Goal: Transaction & Acquisition: Purchase product/service

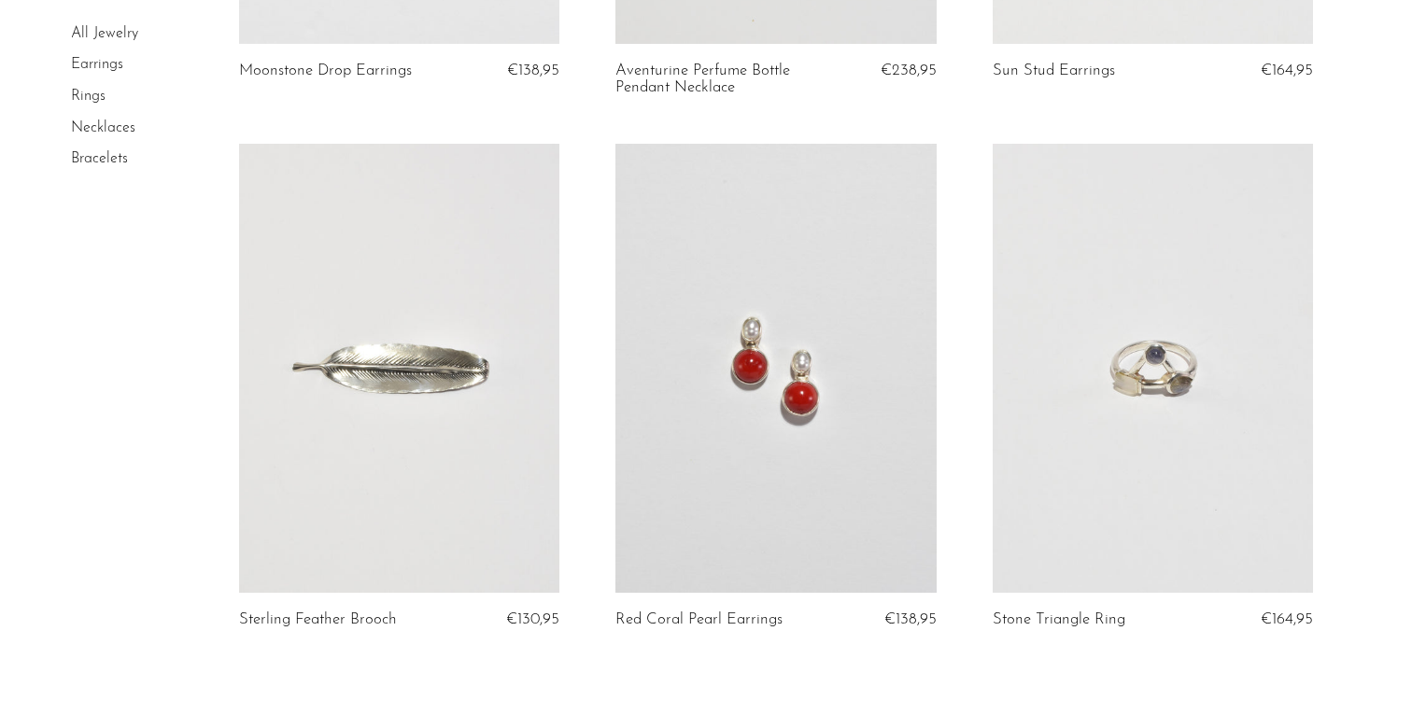
scroll to position [6052, 0]
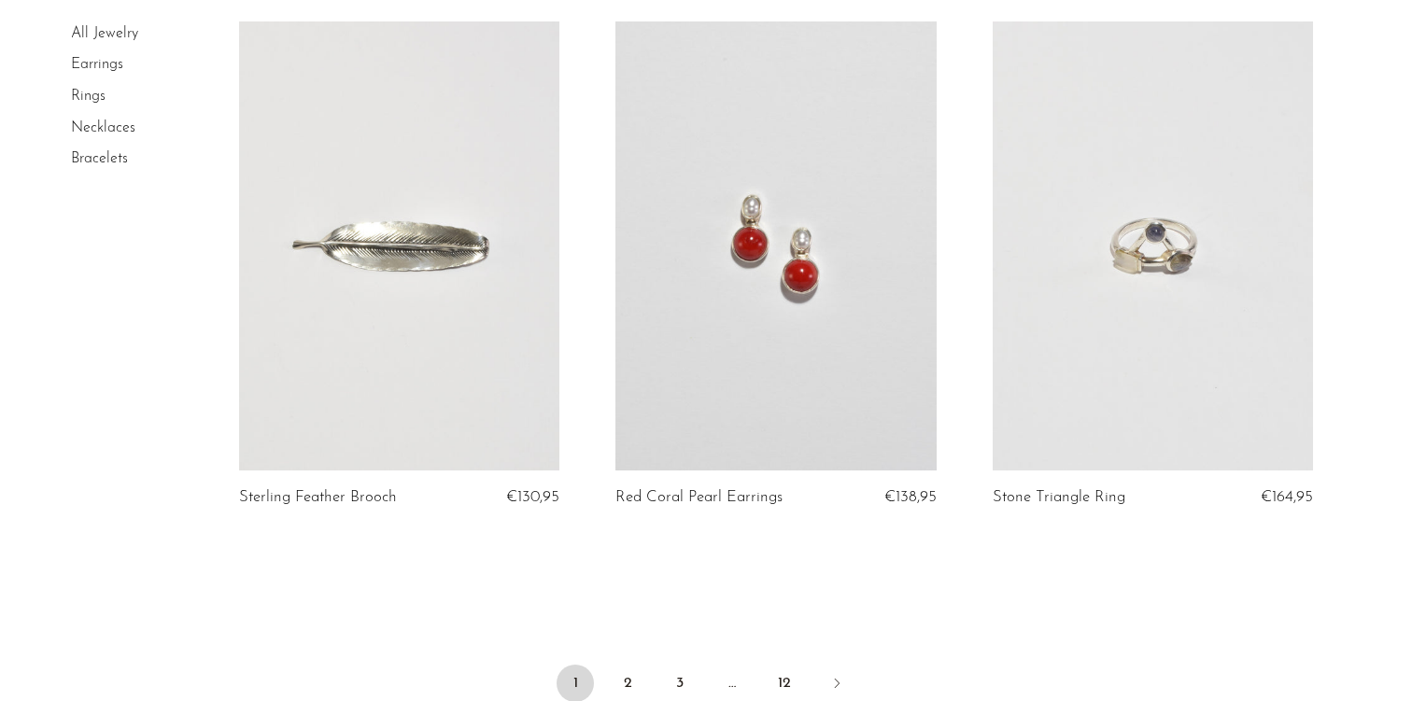
click at [775, 320] on link at bounding box center [775, 245] width 321 height 449
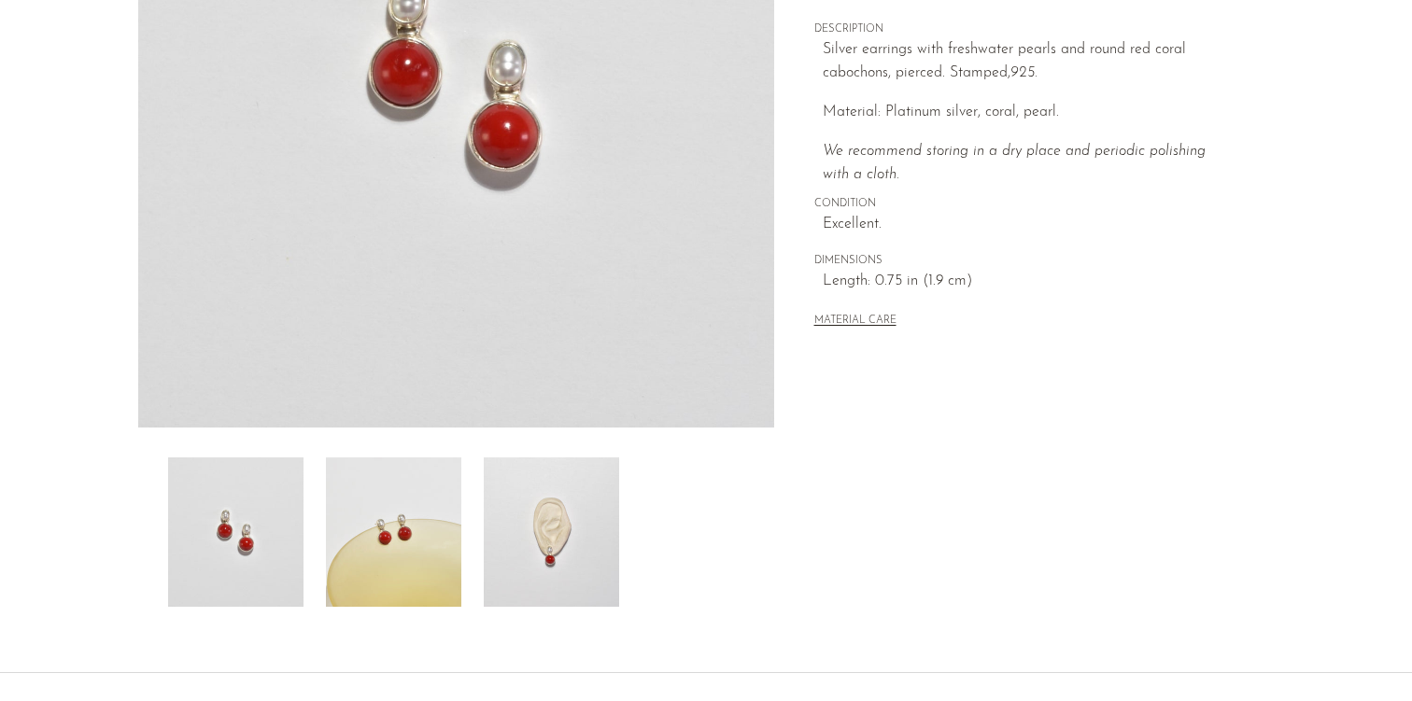
scroll to position [515, 0]
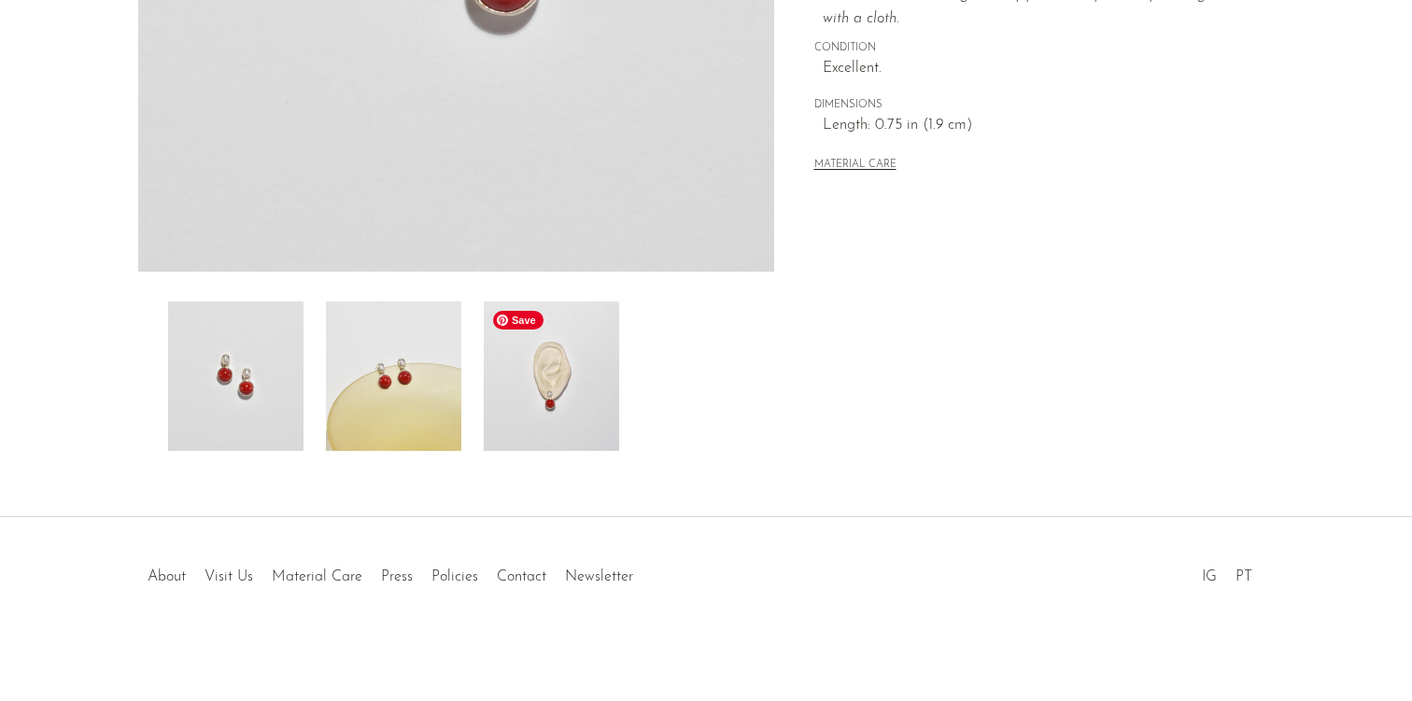
click at [552, 408] on img at bounding box center [551, 376] width 135 height 149
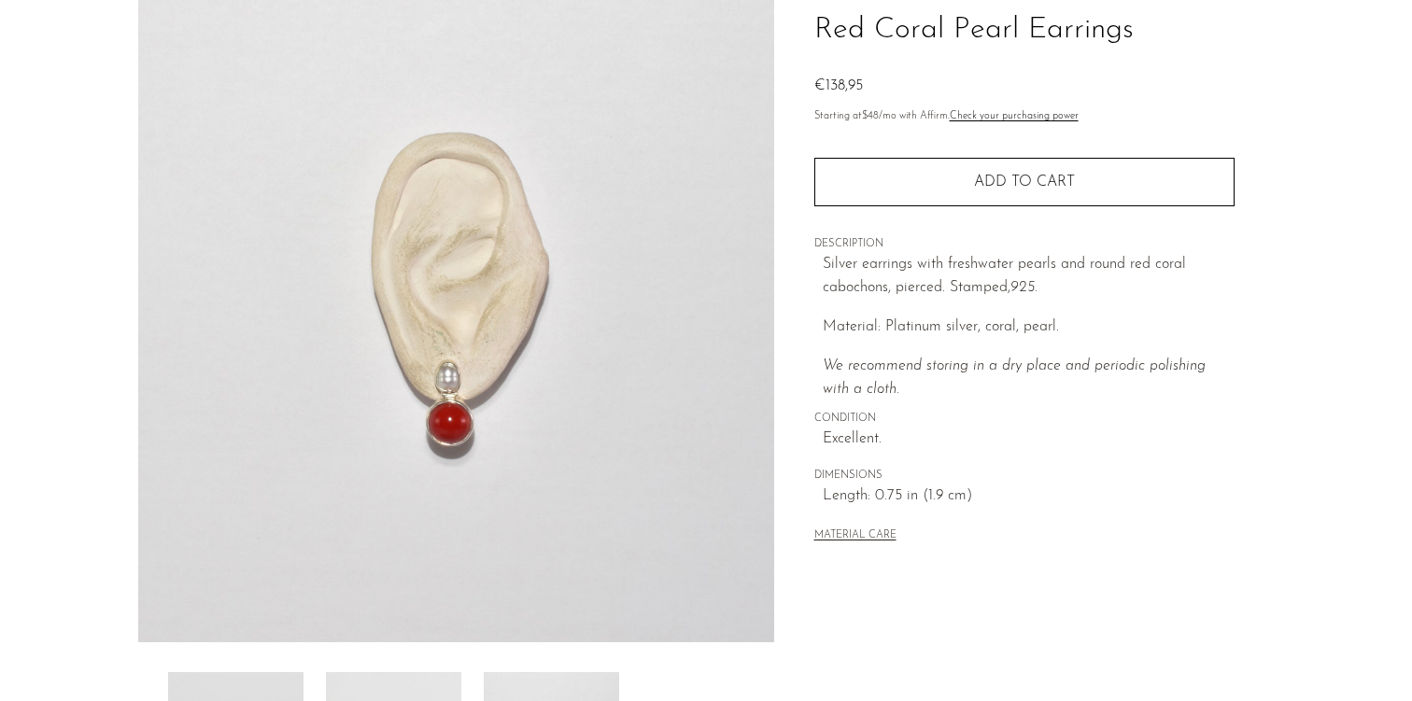
scroll to position [241, 0]
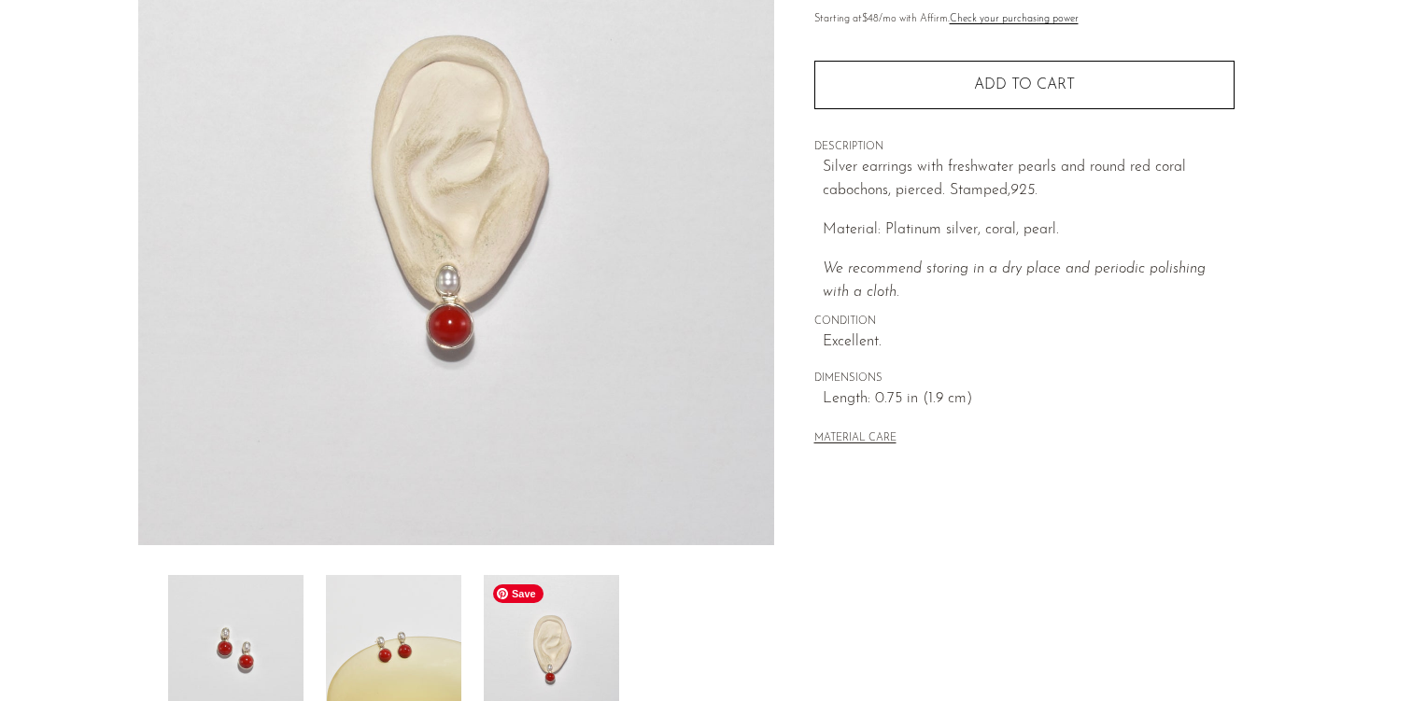
click at [559, 668] on img at bounding box center [551, 649] width 135 height 149
click at [442, 664] on img at bounding box center [393, 649] width 135 height 149
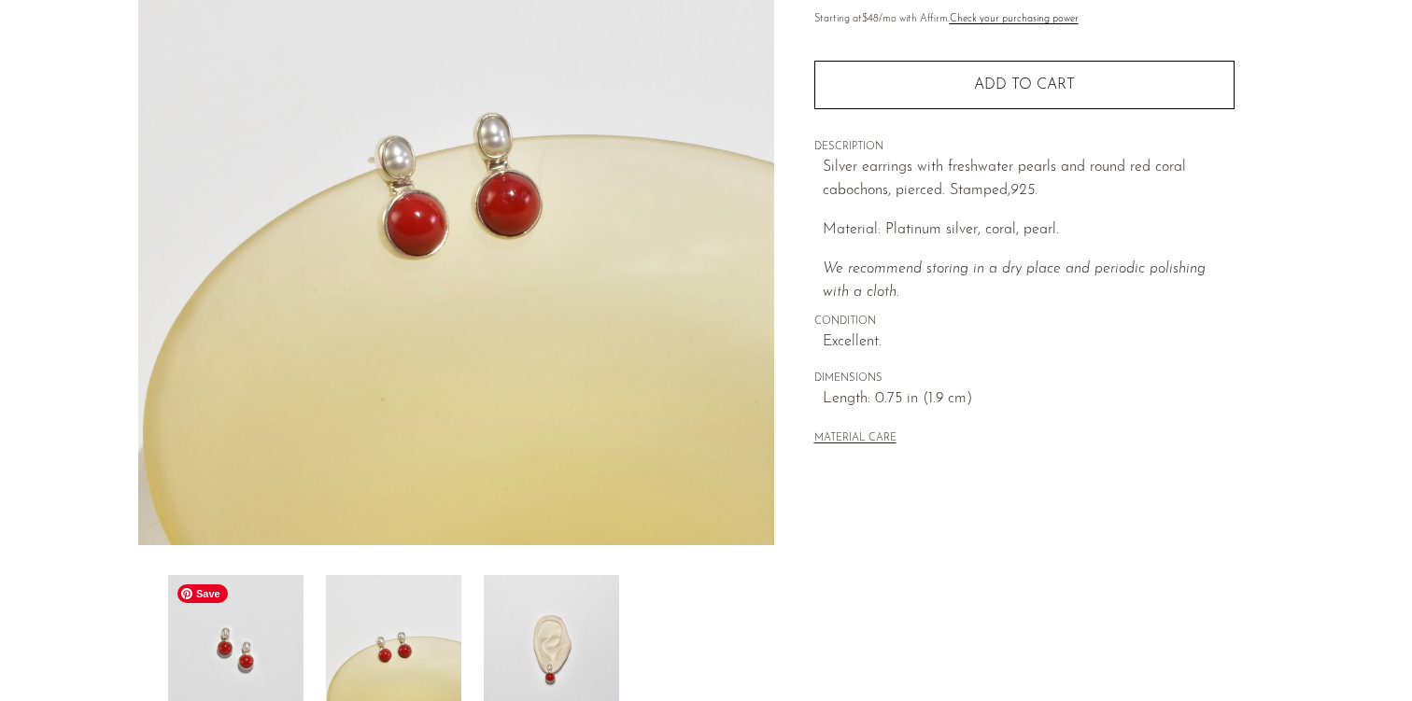
click at [242, 662] on img at bounding box center [235, 649] width 135 height 149
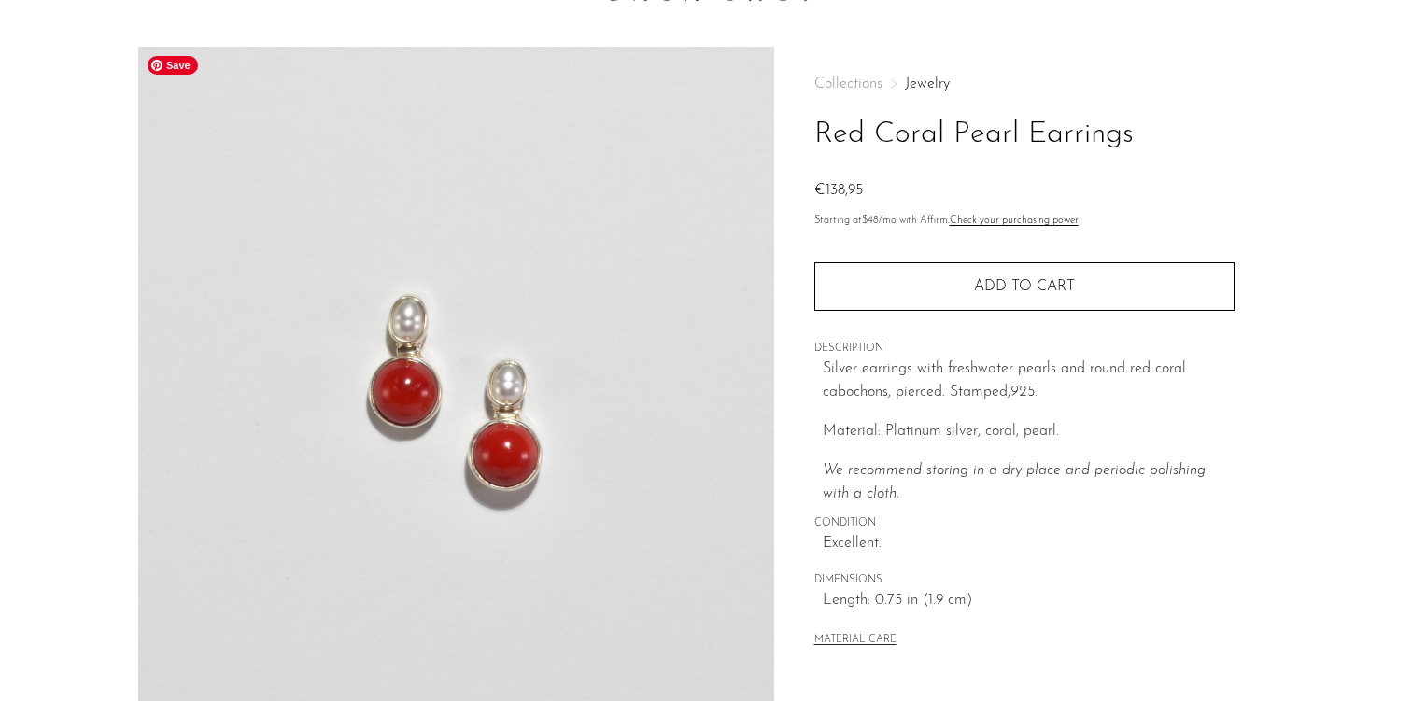
scroll to position [0, 0]
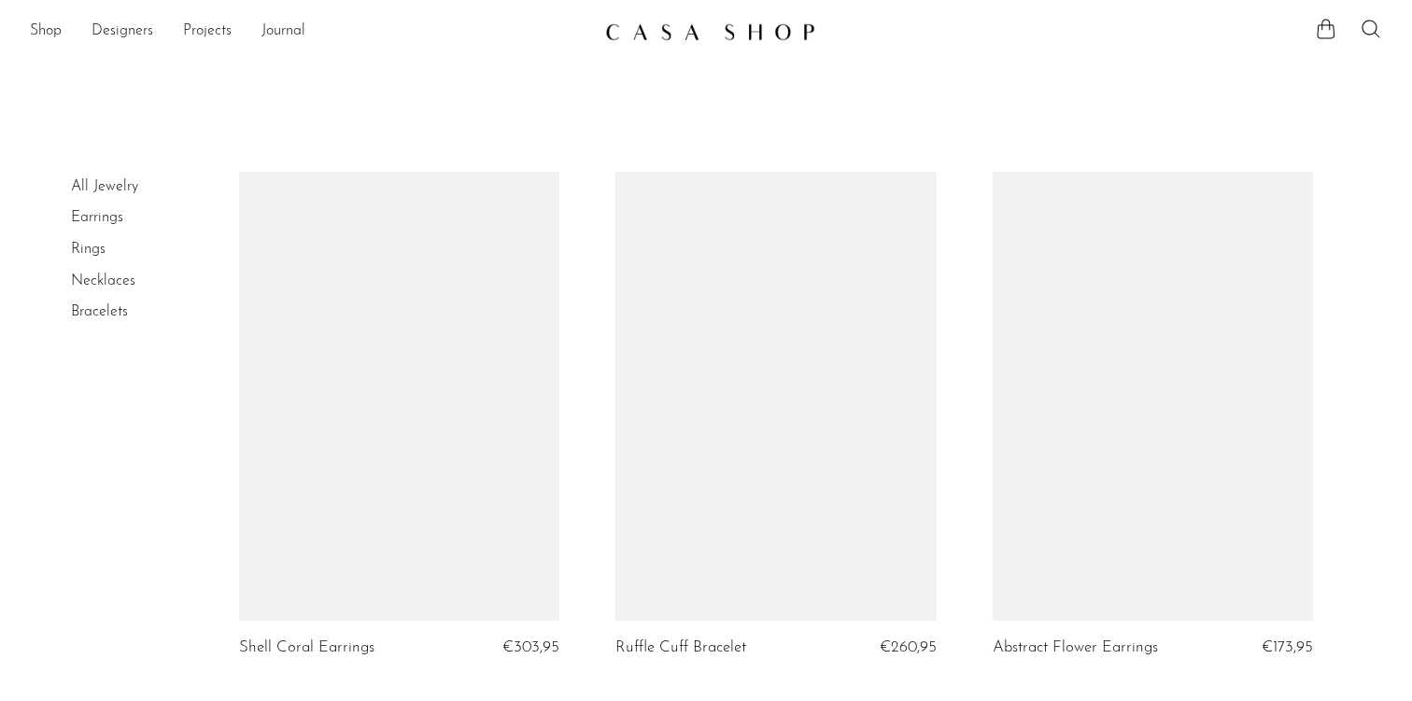
scroll to position [6052, 0]
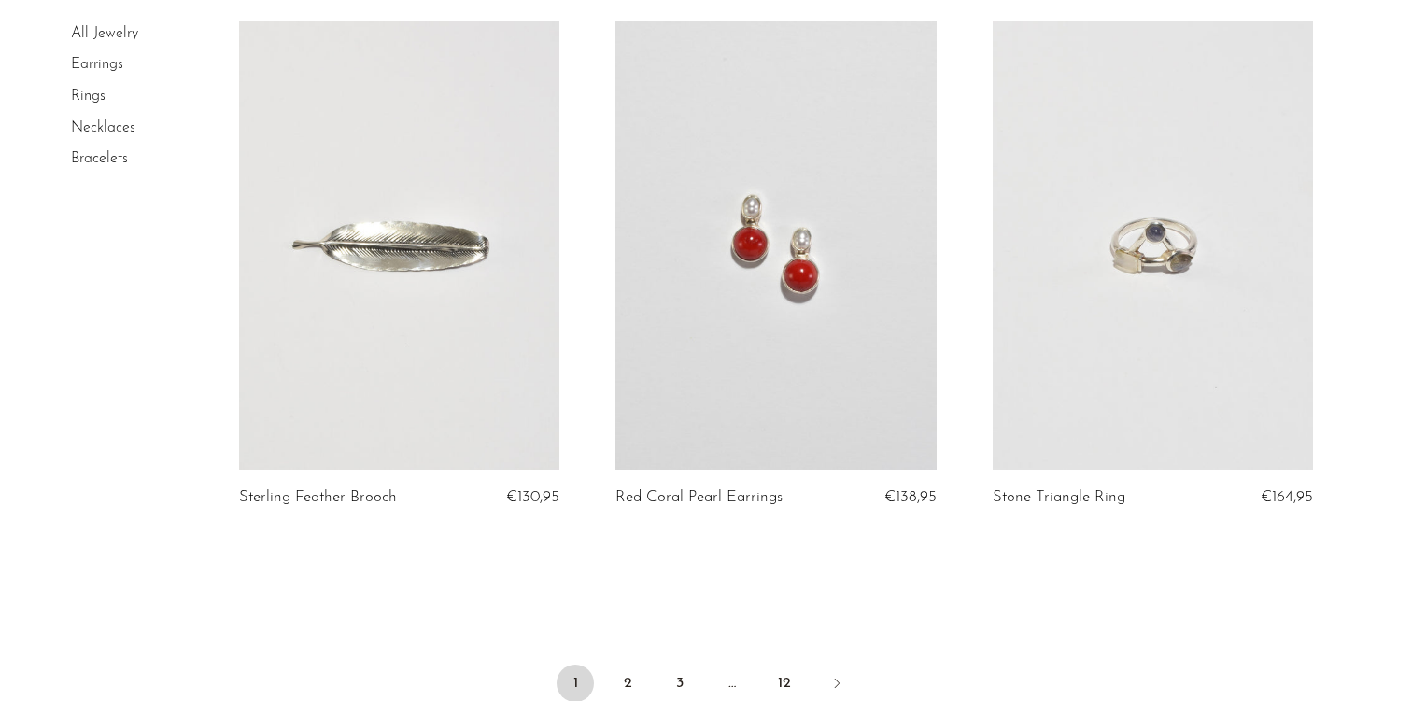
click at [731, 281] on link at bounding box center [775, 245] width 321 height 449
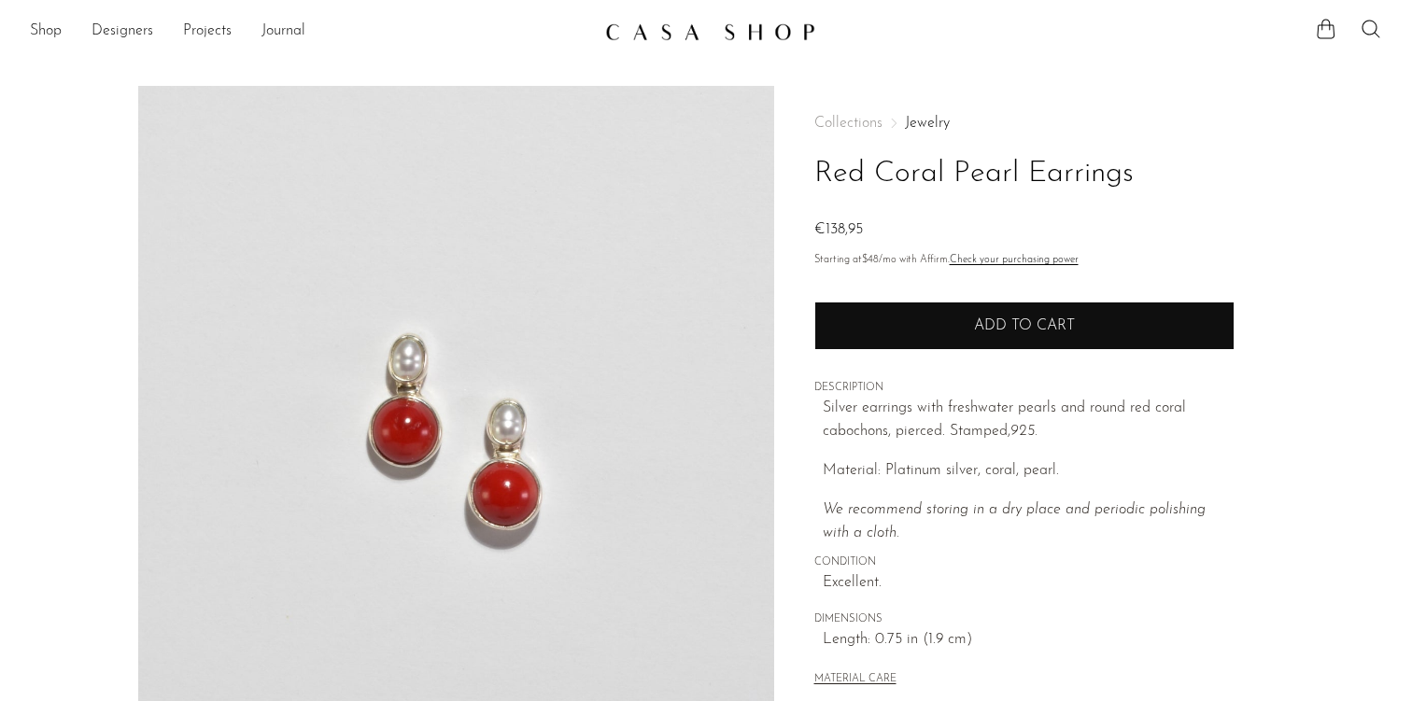
click at [944, 325] on button "Add to cart" at bounding box center [1024, 326] width 420 height 49
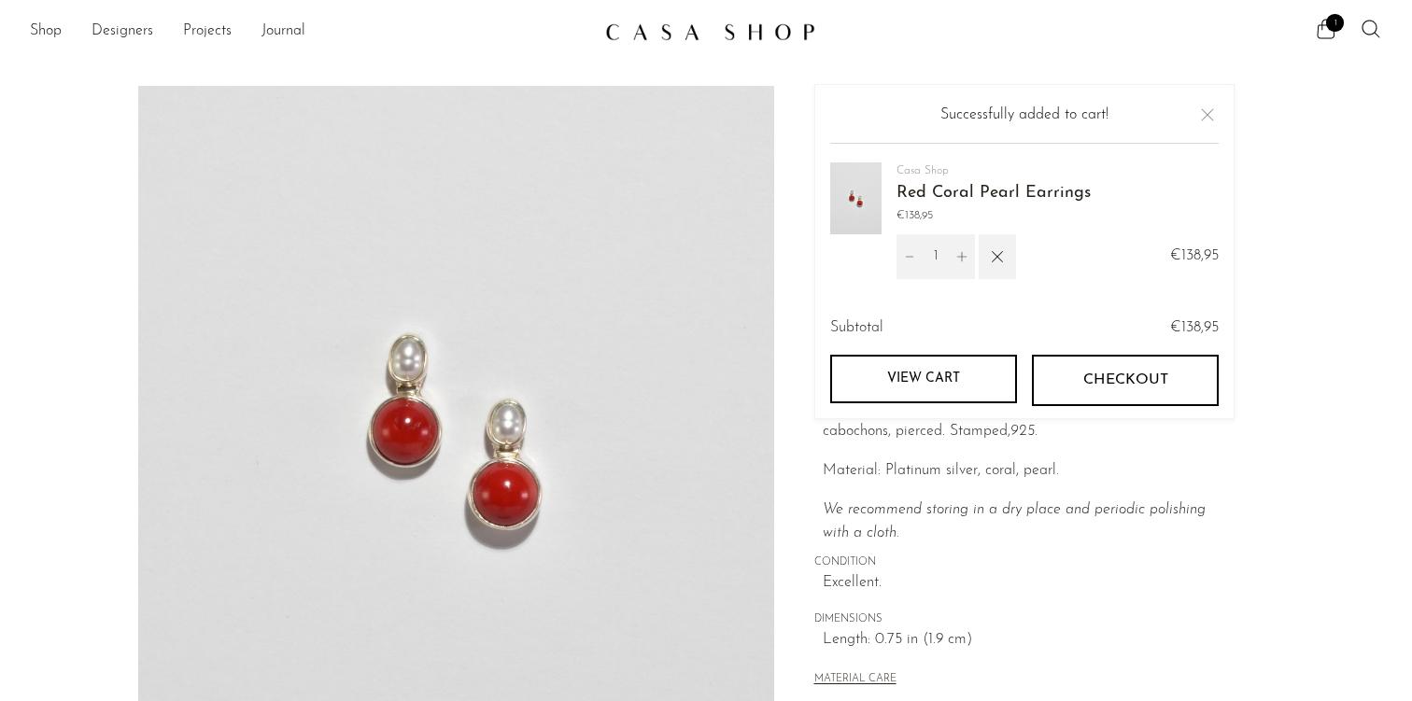
click at [15, 246] on section "Red Coral Pearl Earrings €138,95" at bounding box center [706, 526] width 1412 height 880
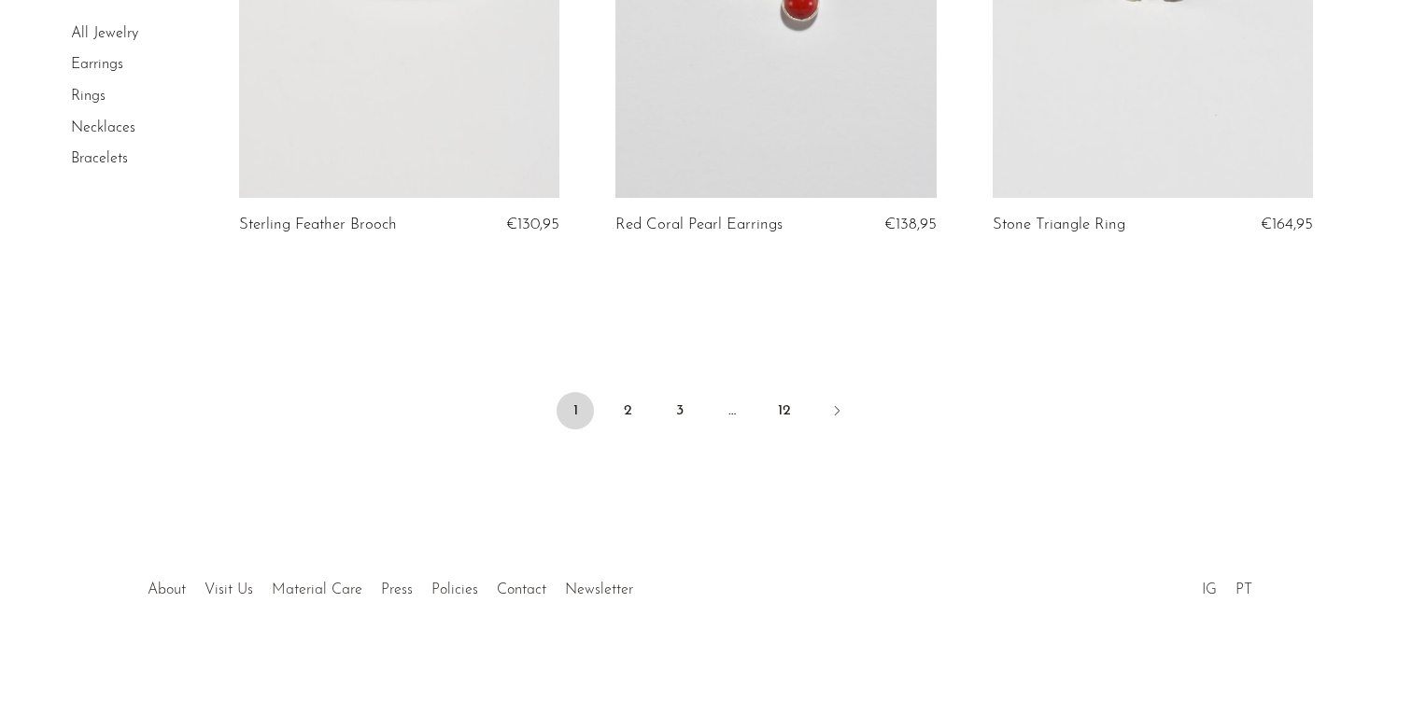
scroll to position [6355, 0]
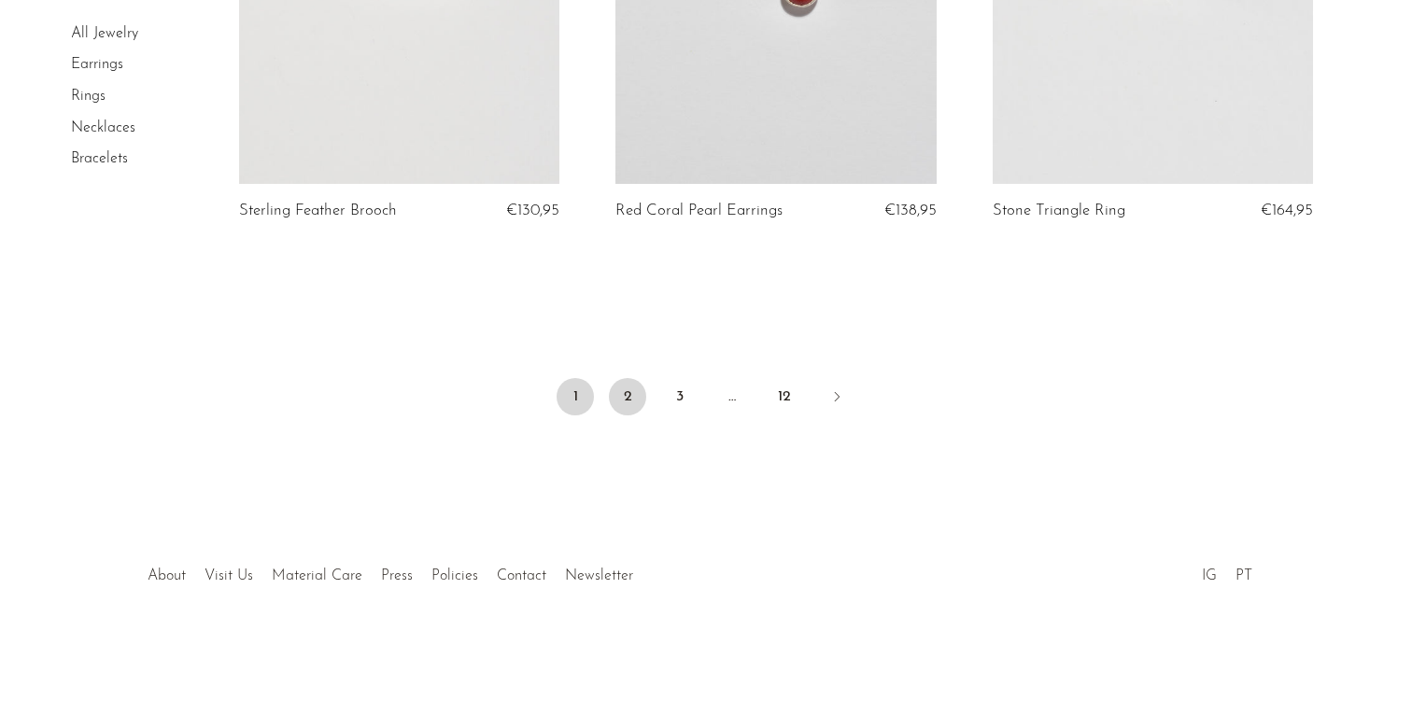
click at [629, 397] on link "2" at bounding box center [627, 396] width 37 height 37
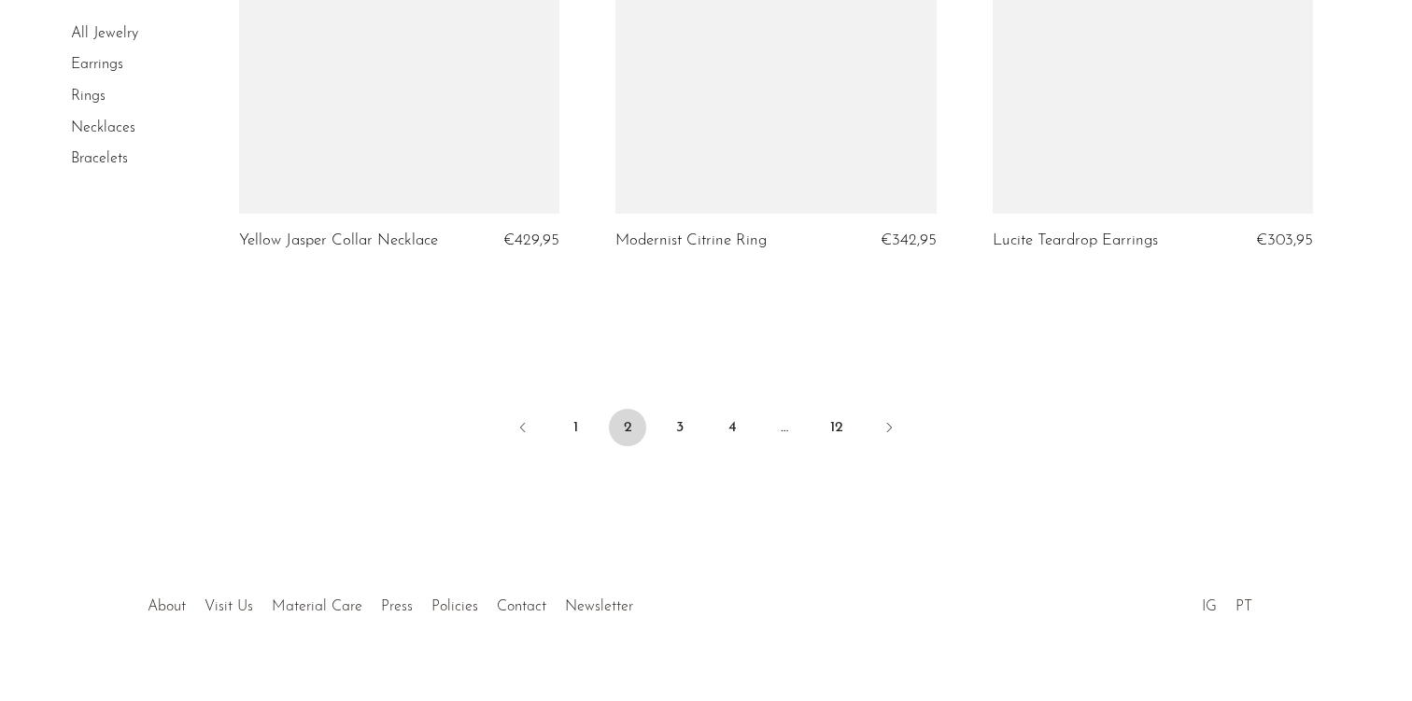
scroll to position [6390, 0]
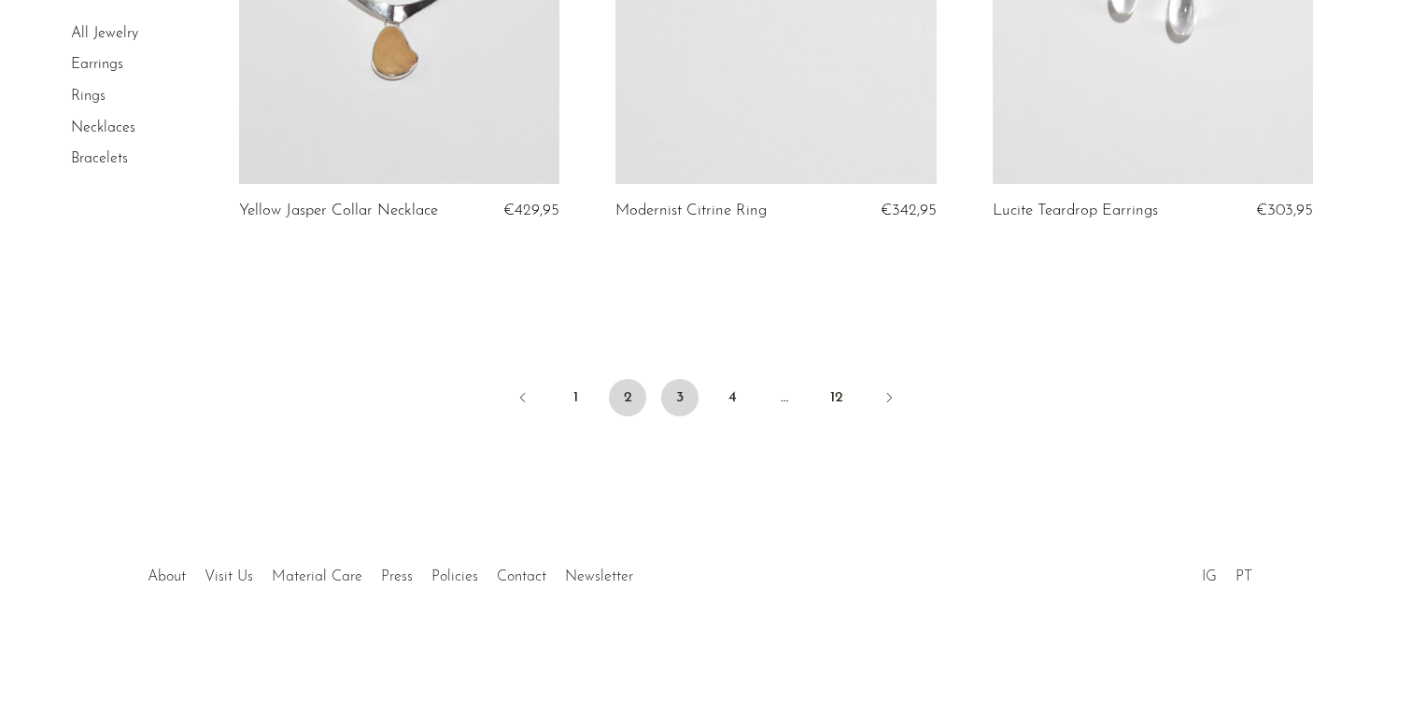
click at [681, 385] on link "3" at bounding box center [679, 397] width 37 height 37
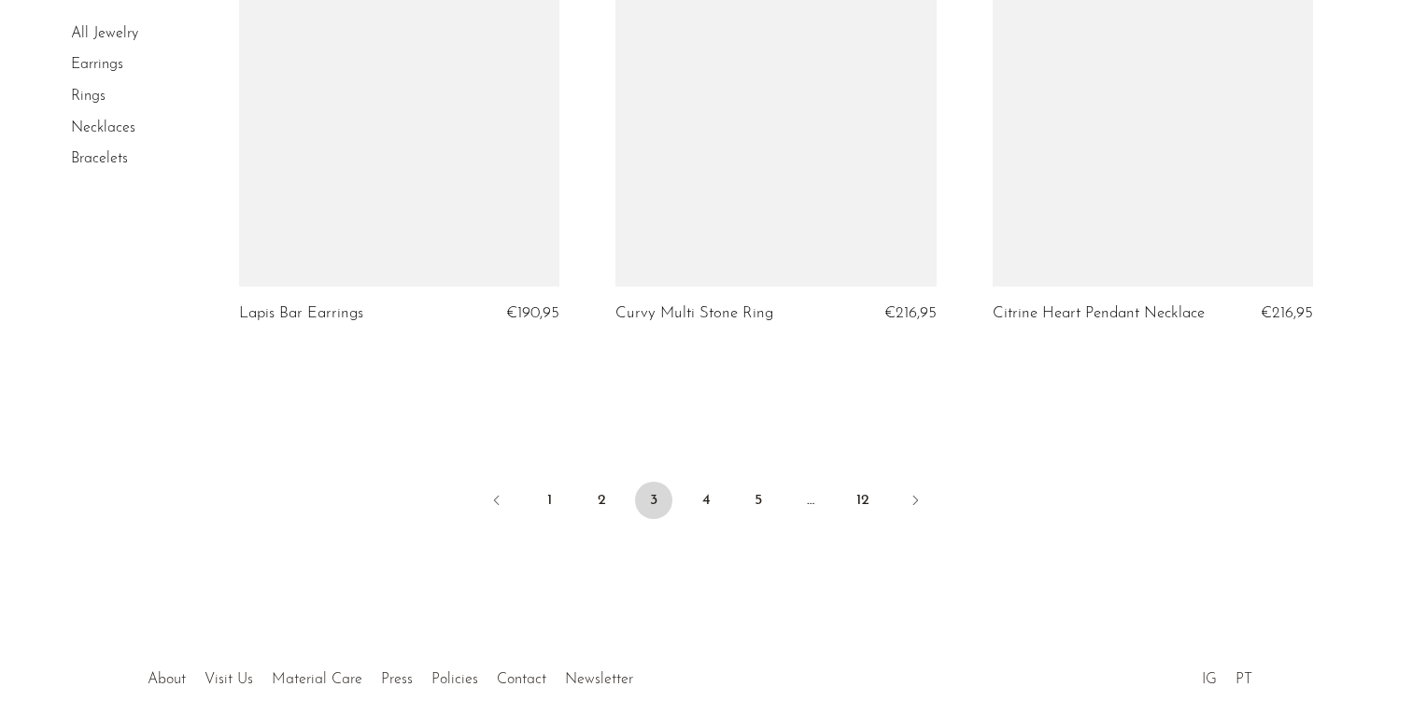
scroll to position [6373, 0]
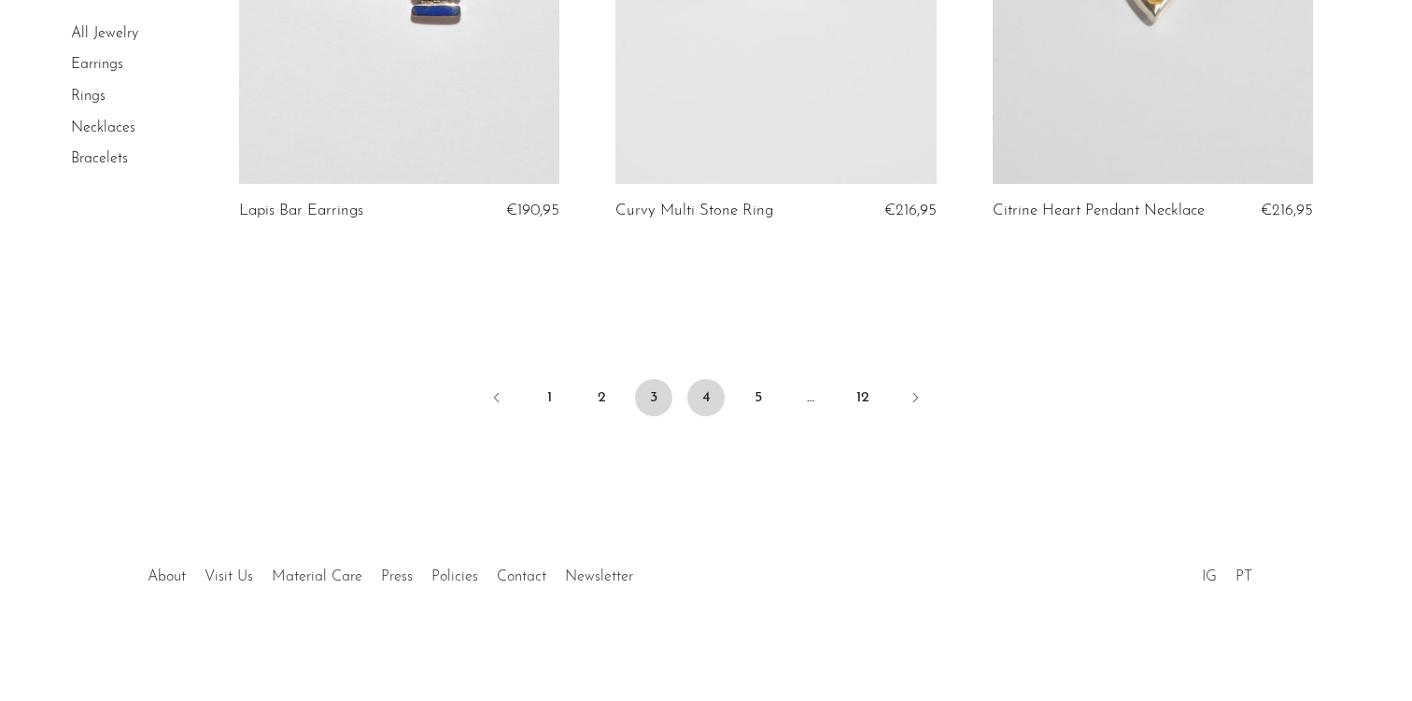
click at [702, 400] on link "4" at bounding box center [705, 397] width 37 height 37
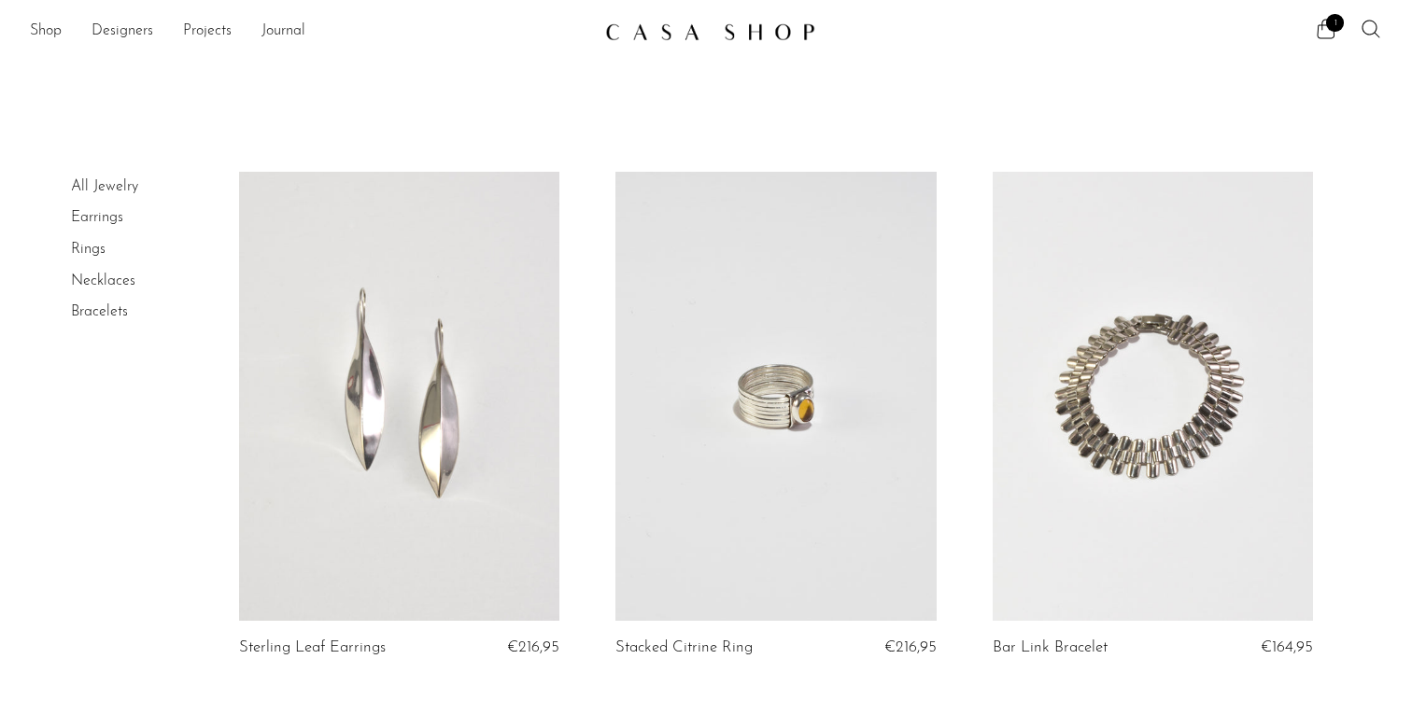
click at [105, 223] on link "Earrings" at bounding box center [97, 217] width 52 height 15
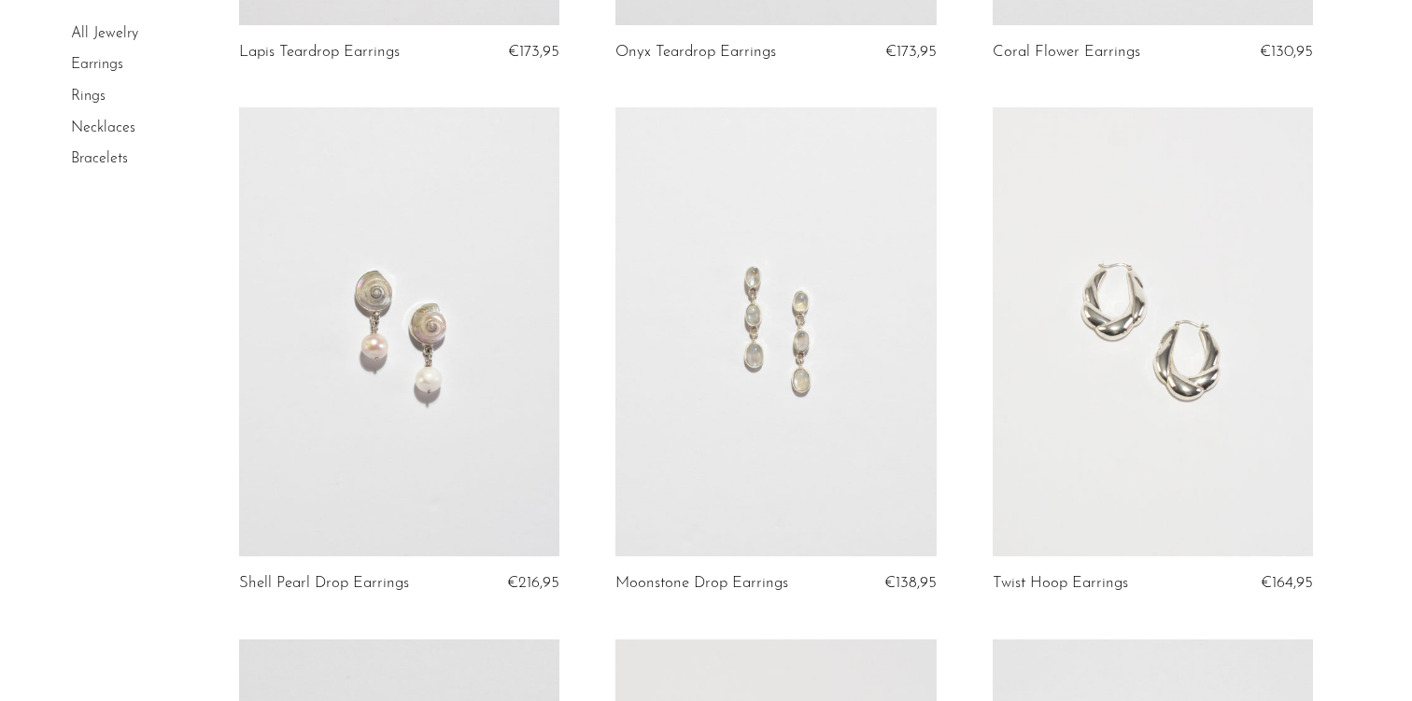
scroll to position [2215, 0]
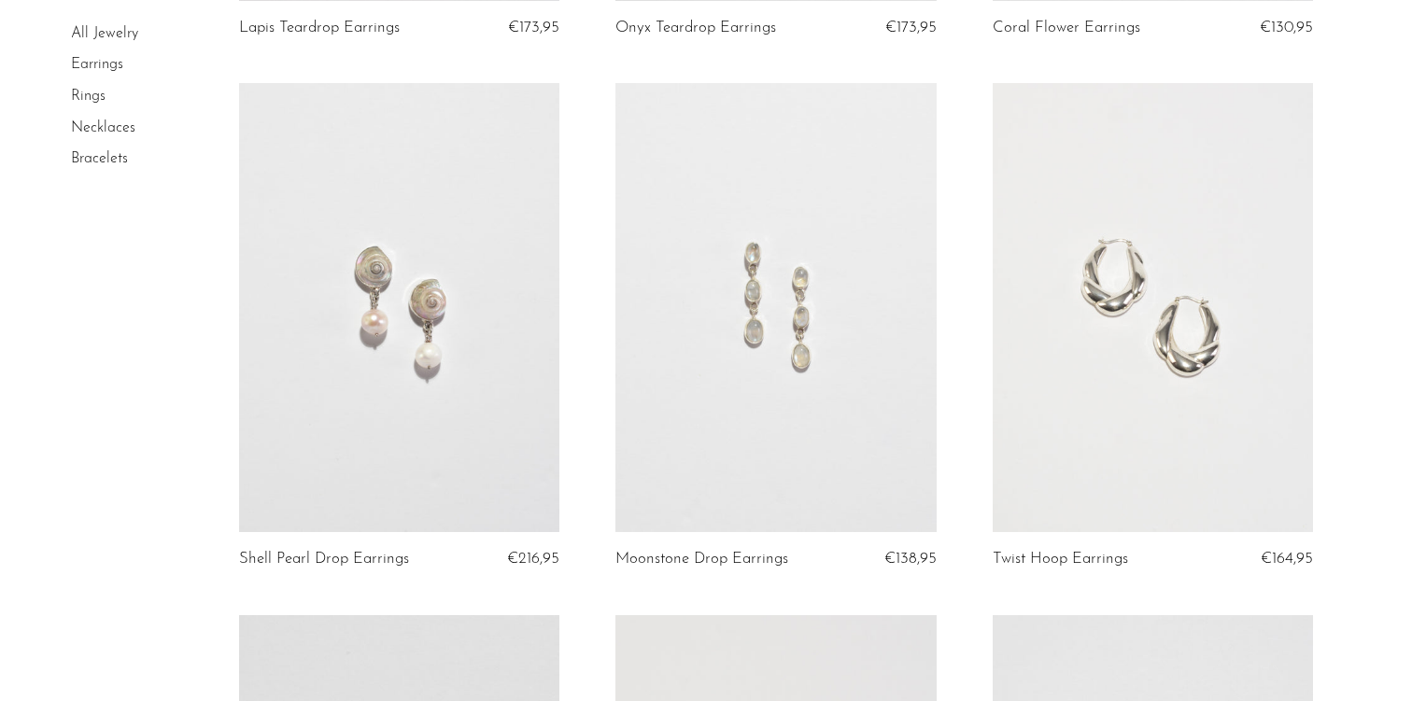
click at [837, 340] on link at bounding box center [775, 307] width 321 height 449
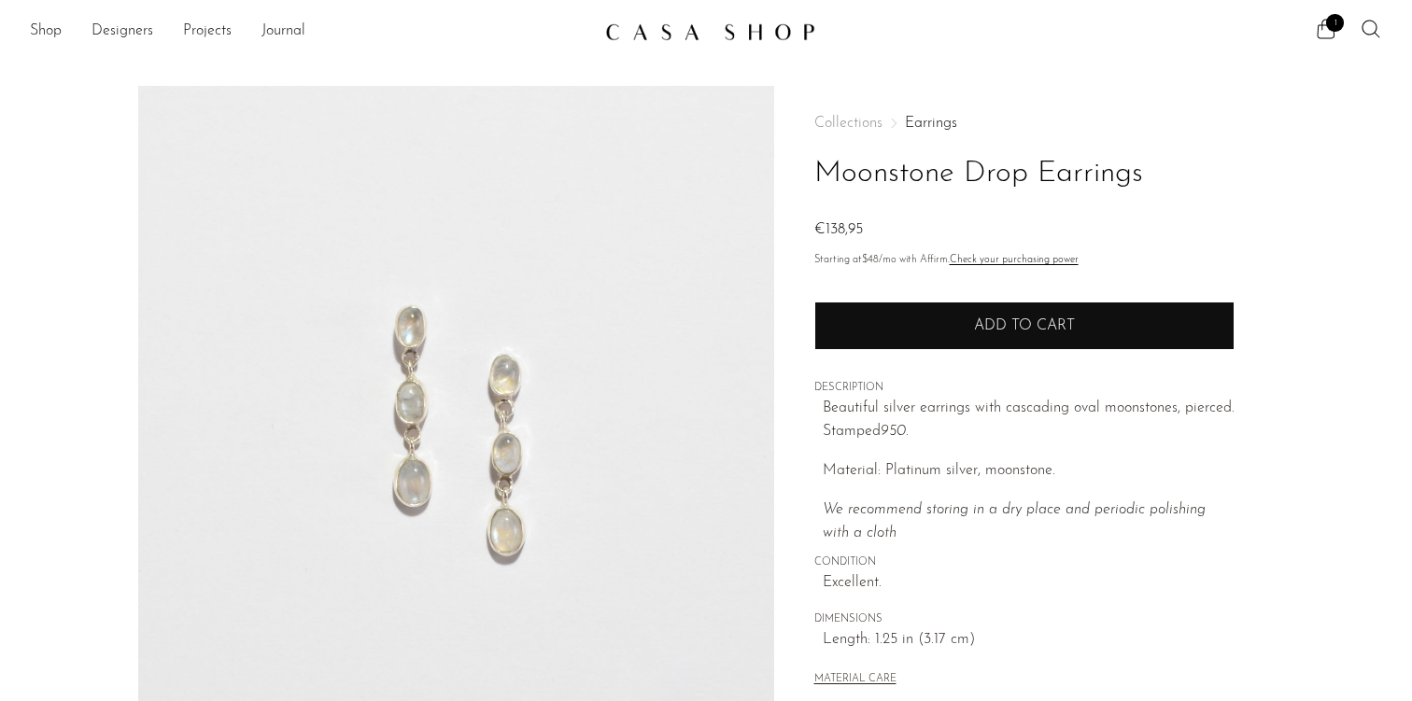
click at [907, 319] on button "Add to cart" at bounding box center [1024, 326] width 420 height 49
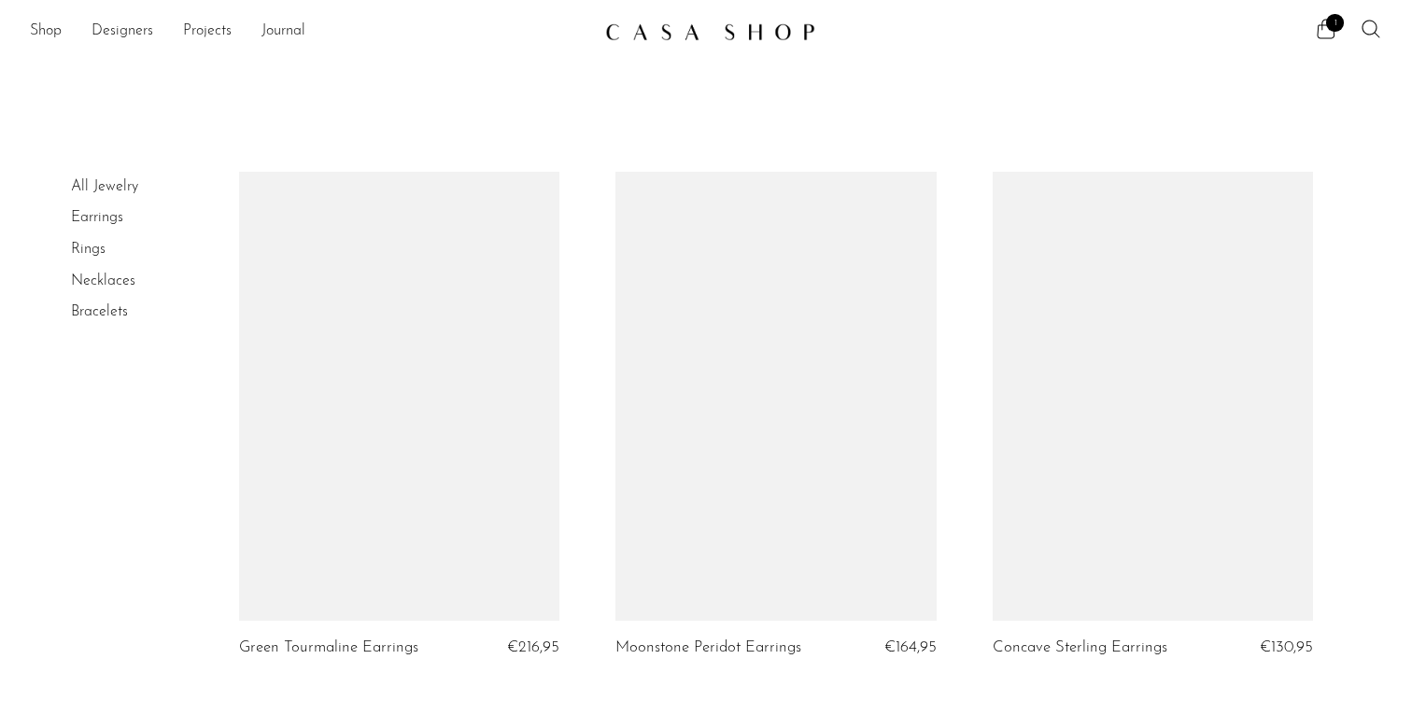
scroll to position [2215, 0]
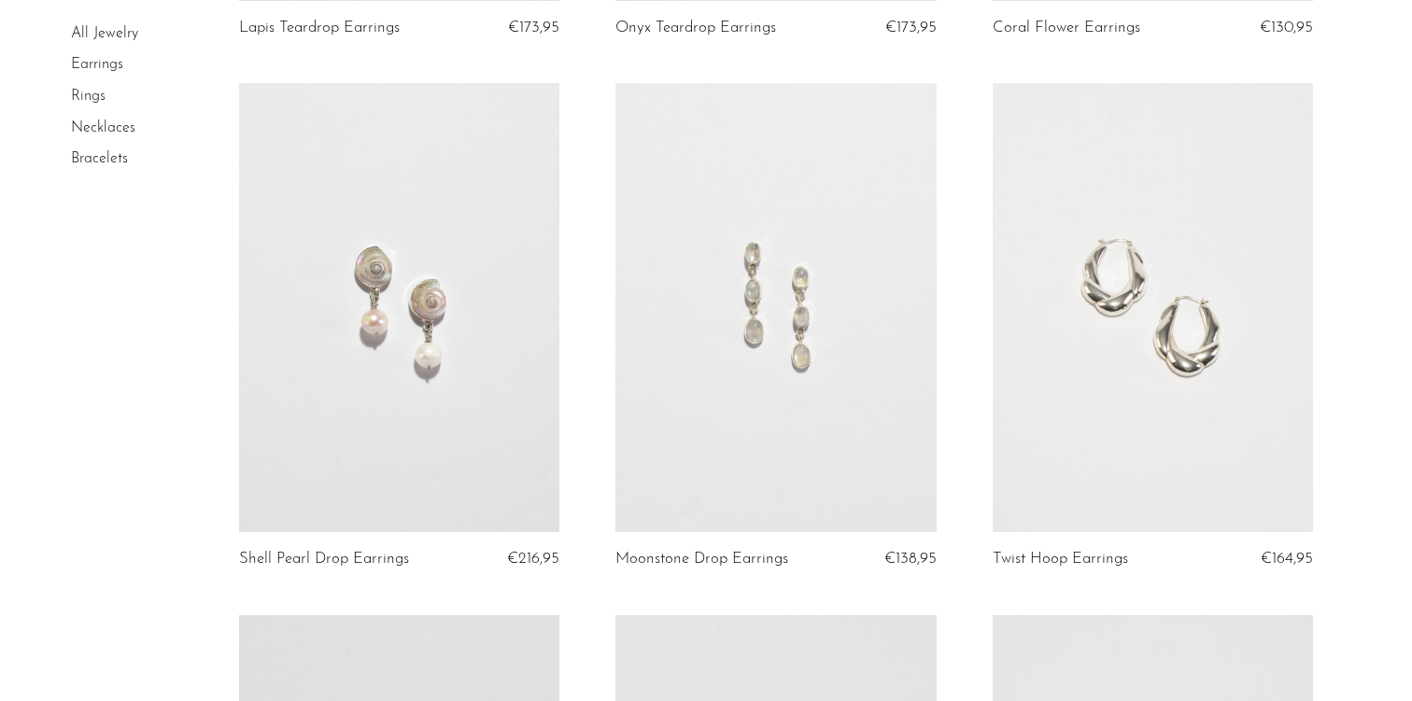
click at [318, 366] on link at bounding box center [399, 307] width 321 height 449
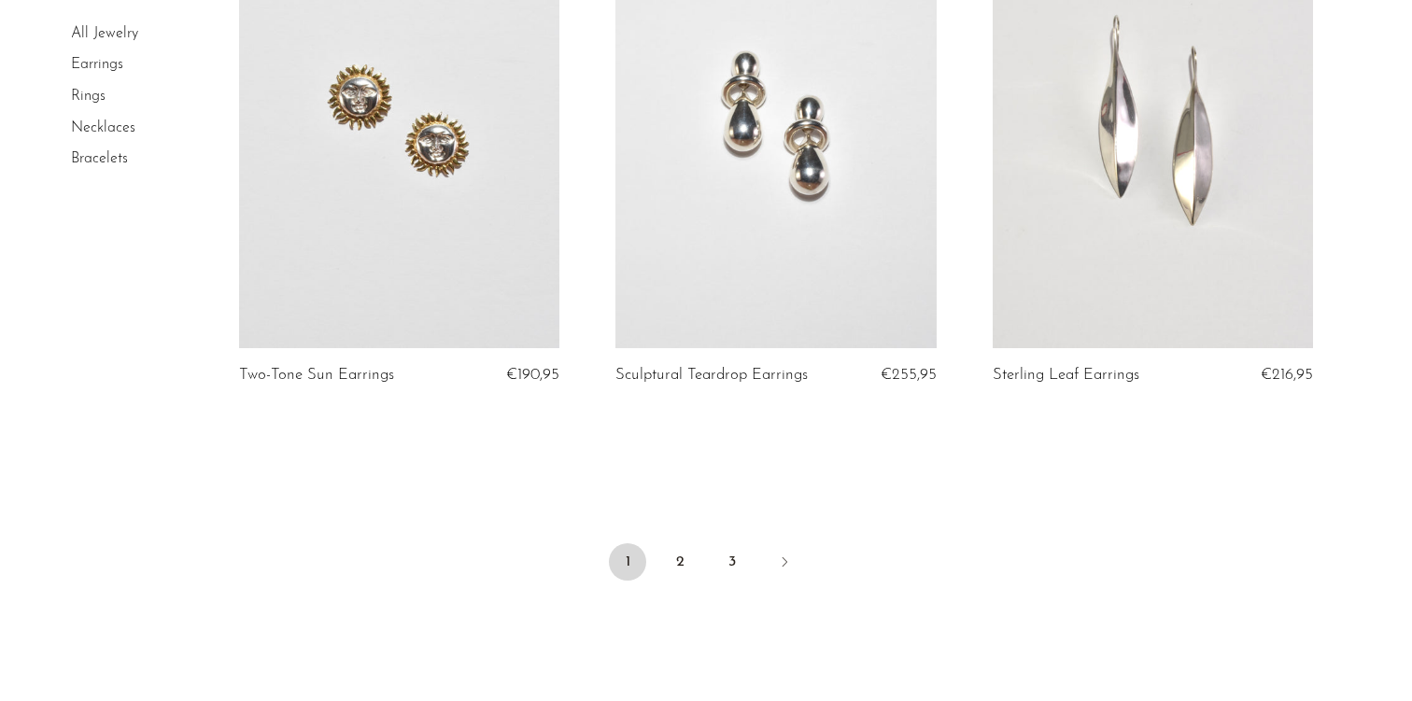
scroll to position [6225, 0]
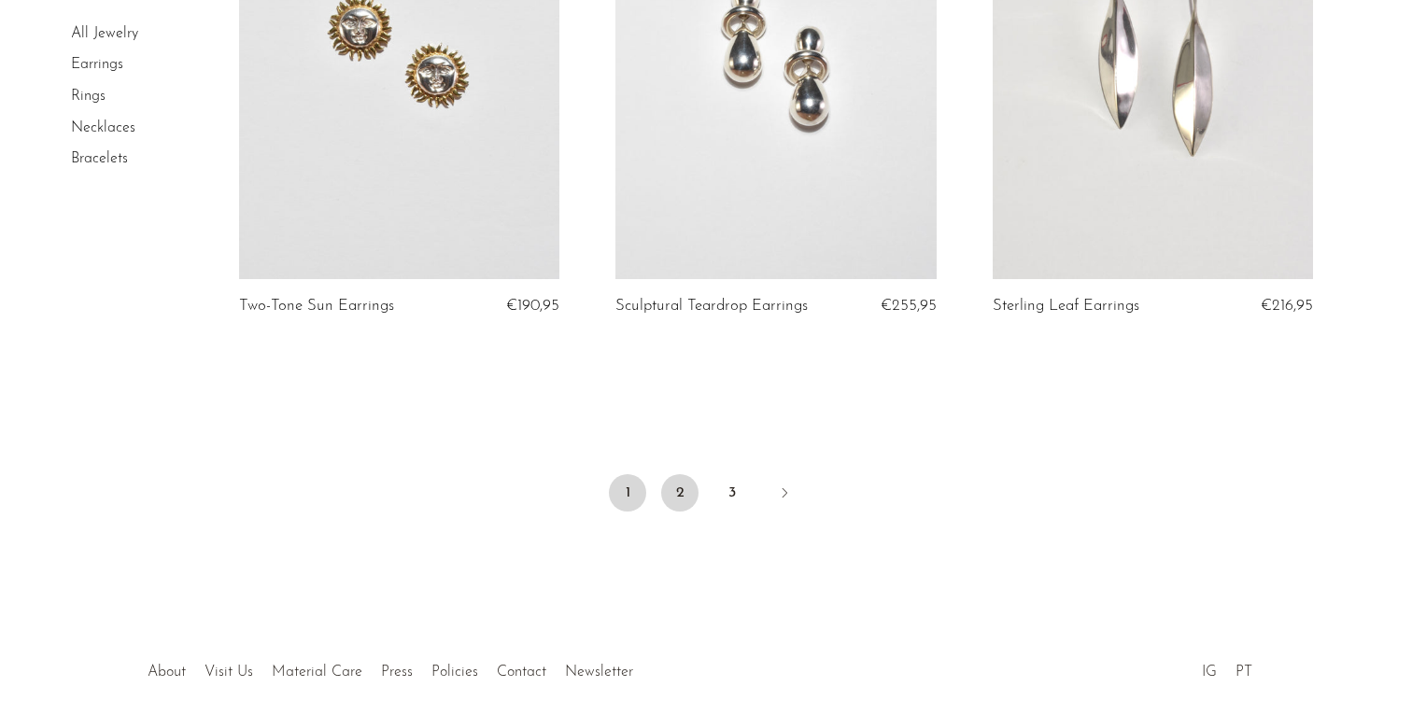
click at [673, 481] on link "2" at bounding box center [679, 492] width 37 height 37
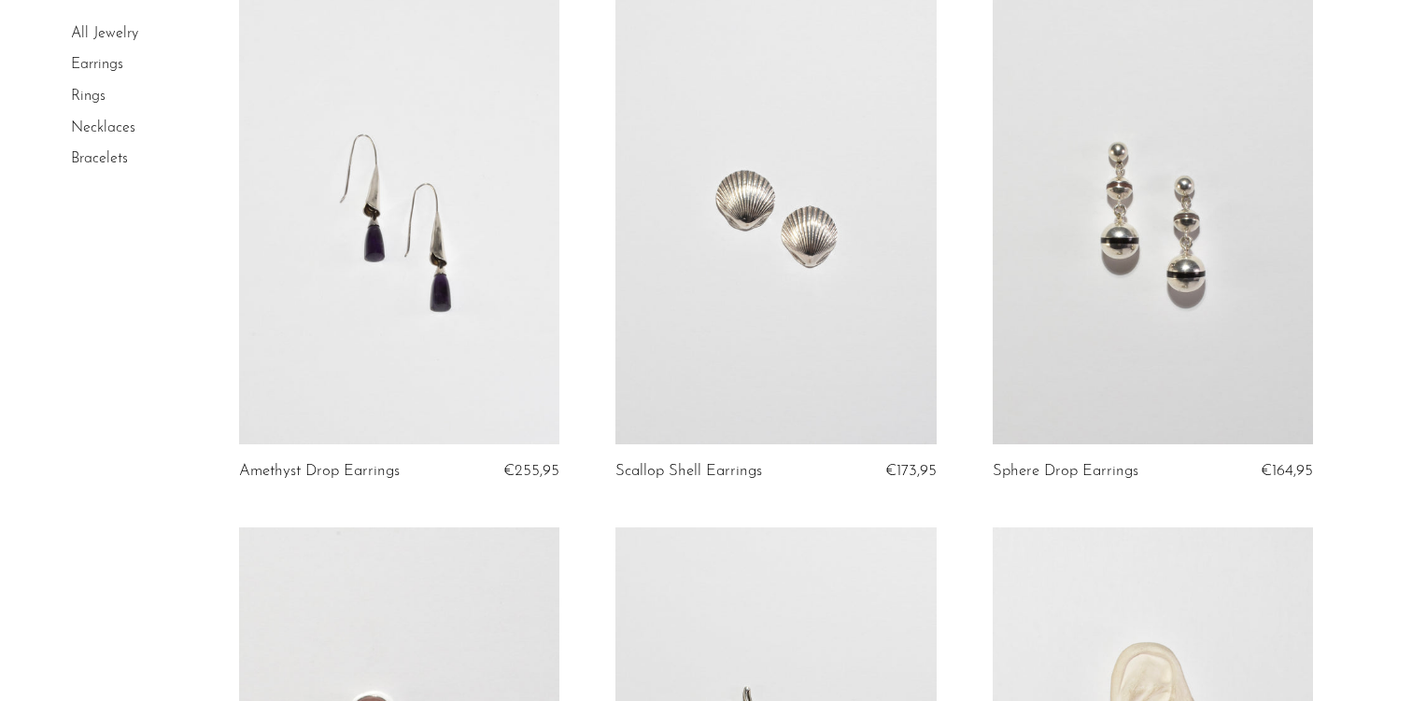
scroll to position [1291, 0]
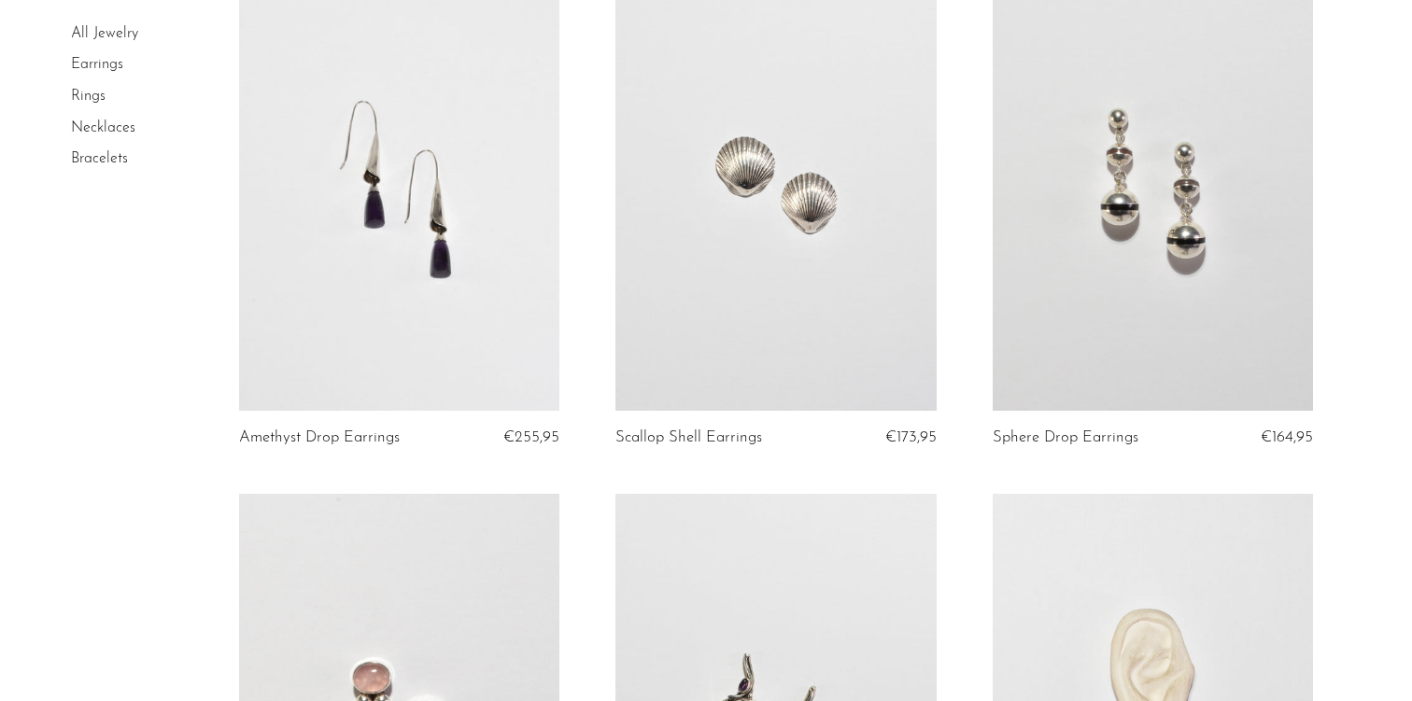
click at [1115, 311] on link at bounding box center [1153, 186] width 321 height 449
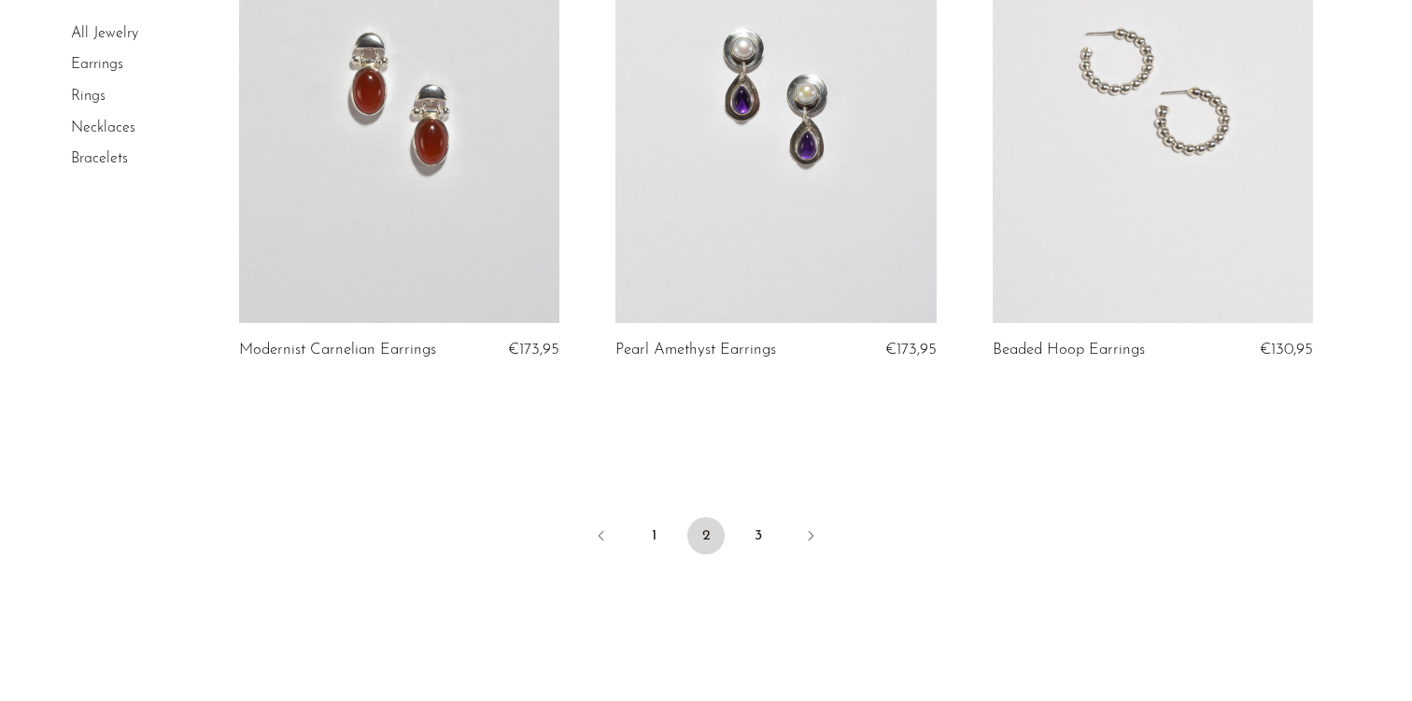
scroll to position [6338, 0]
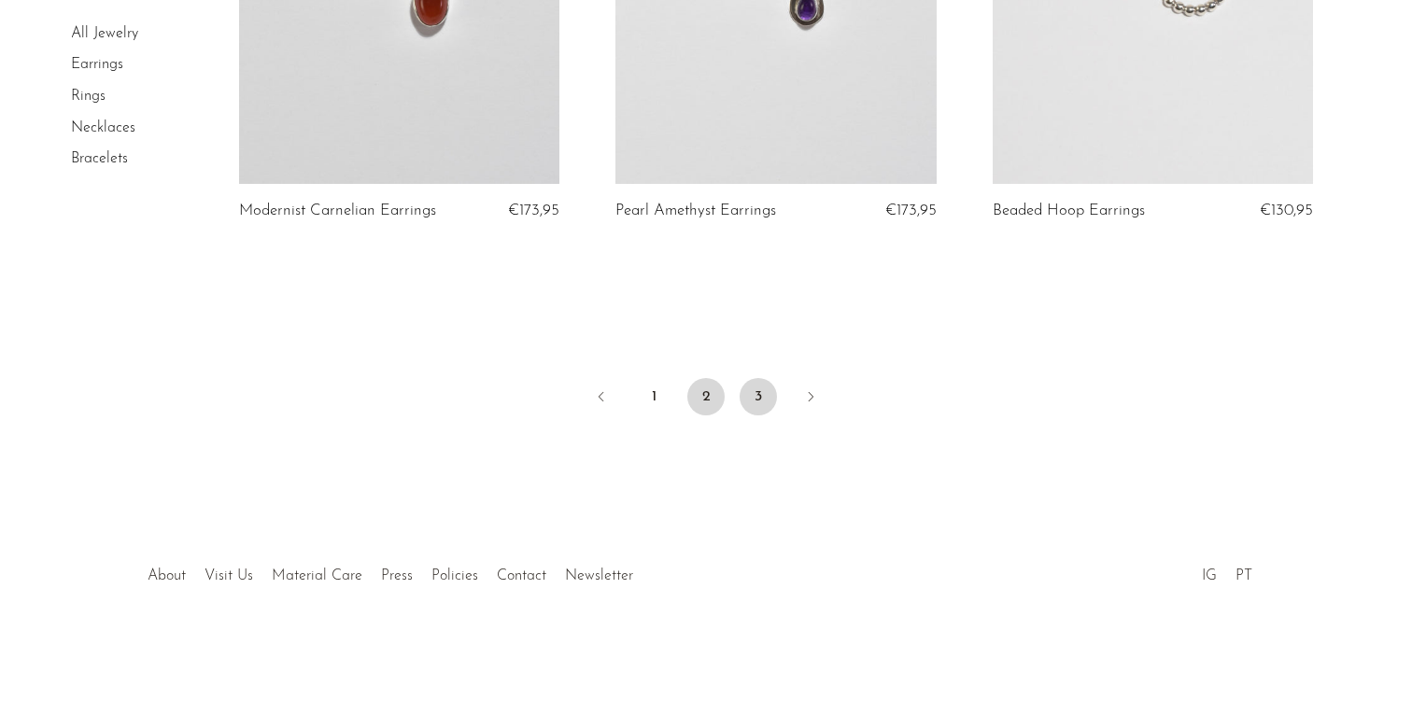
click at [766, 402] on link "3" at bounding box center [758, 396] width 37 height 37
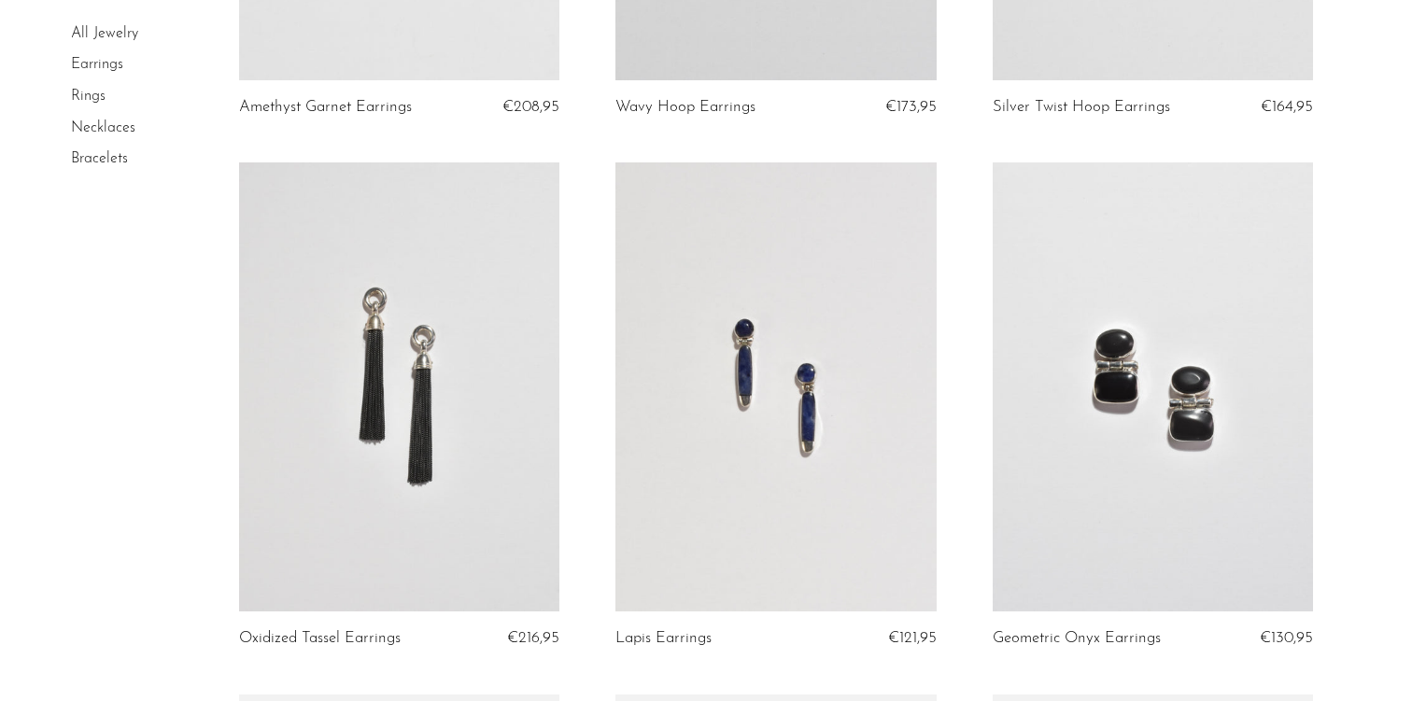
scroll to position [620, 0]
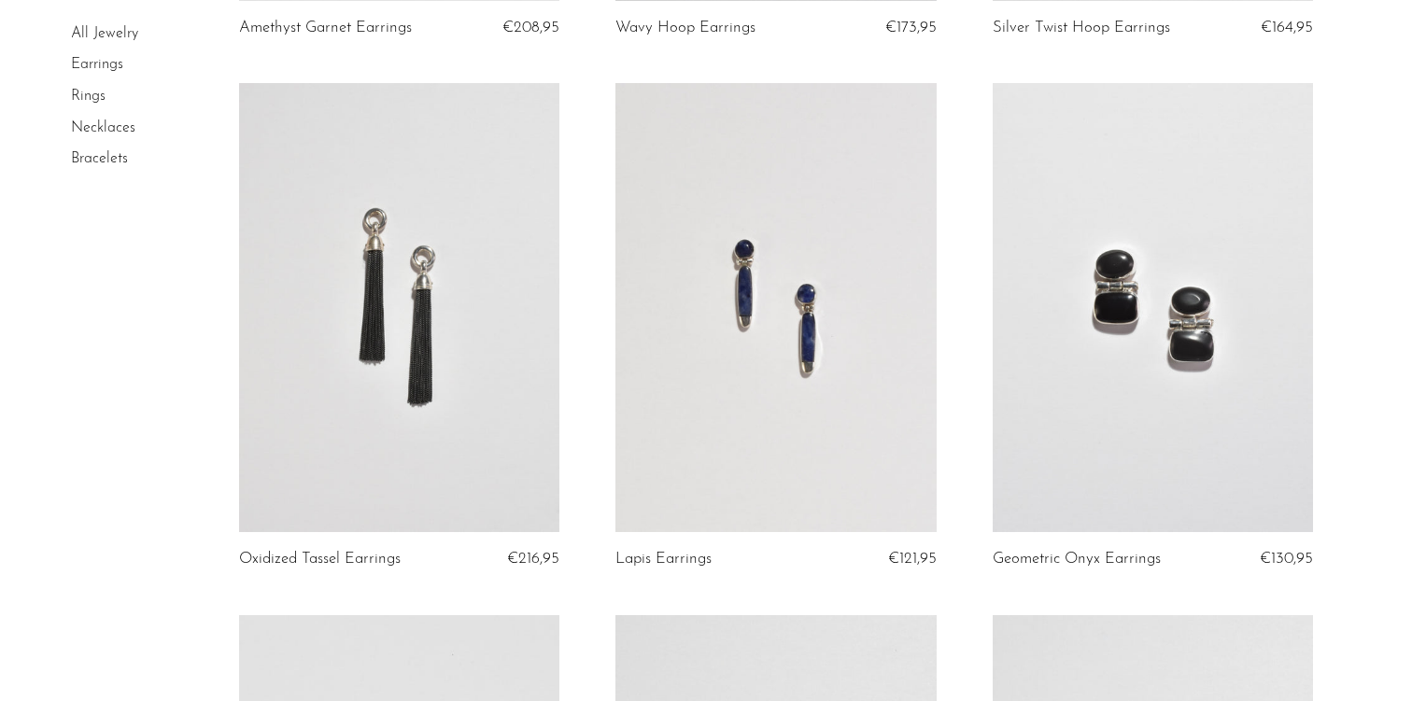
click at [791, 353] on link at bounding box center [775, 307] width 321 height 449
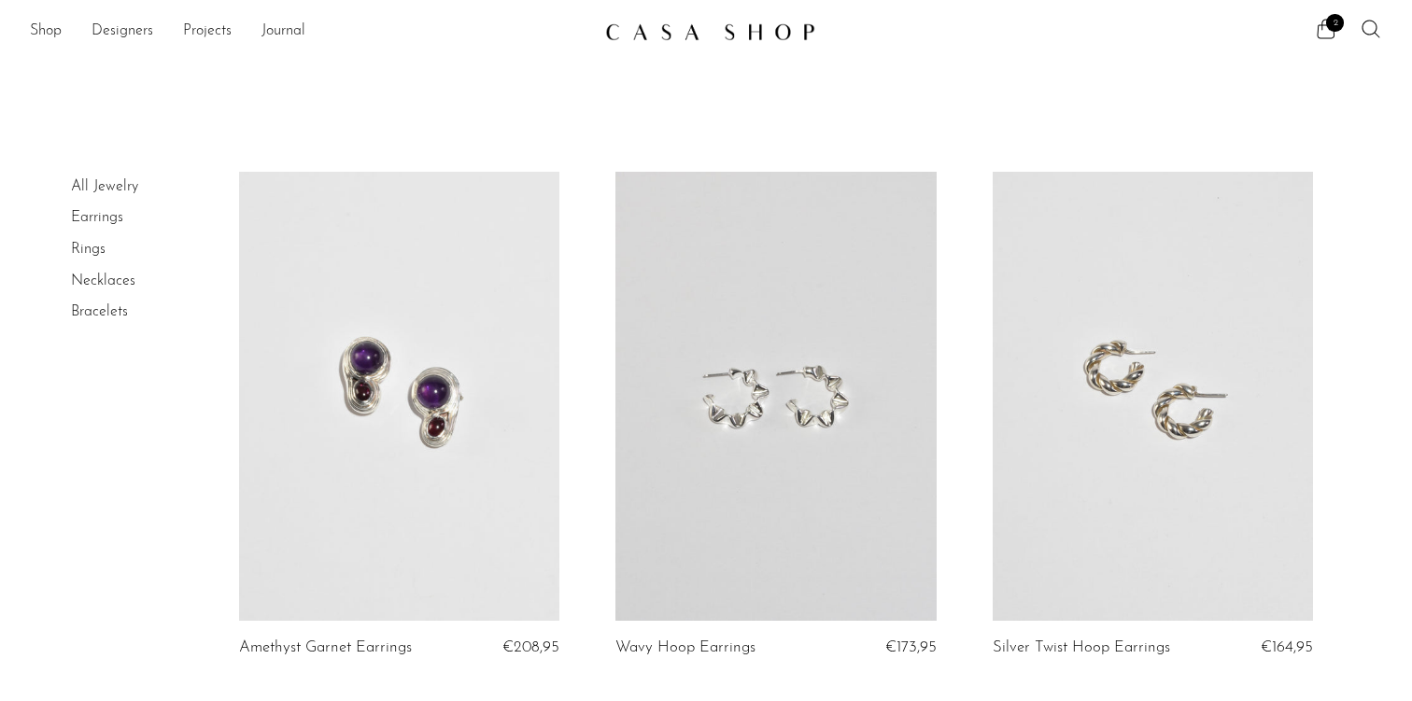
scroll to position [620, 0]
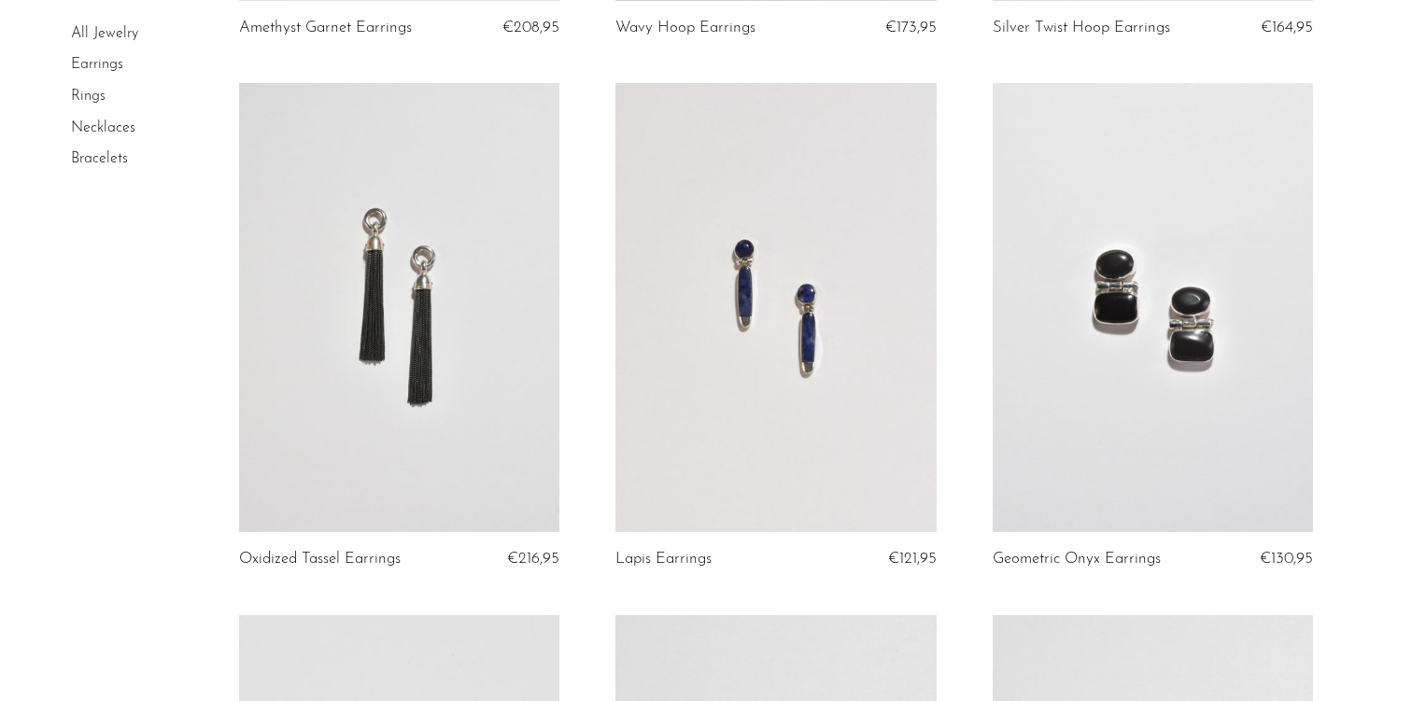
click at [1055, 413] on link at bounding box center [1153, 307] width 321 height 449
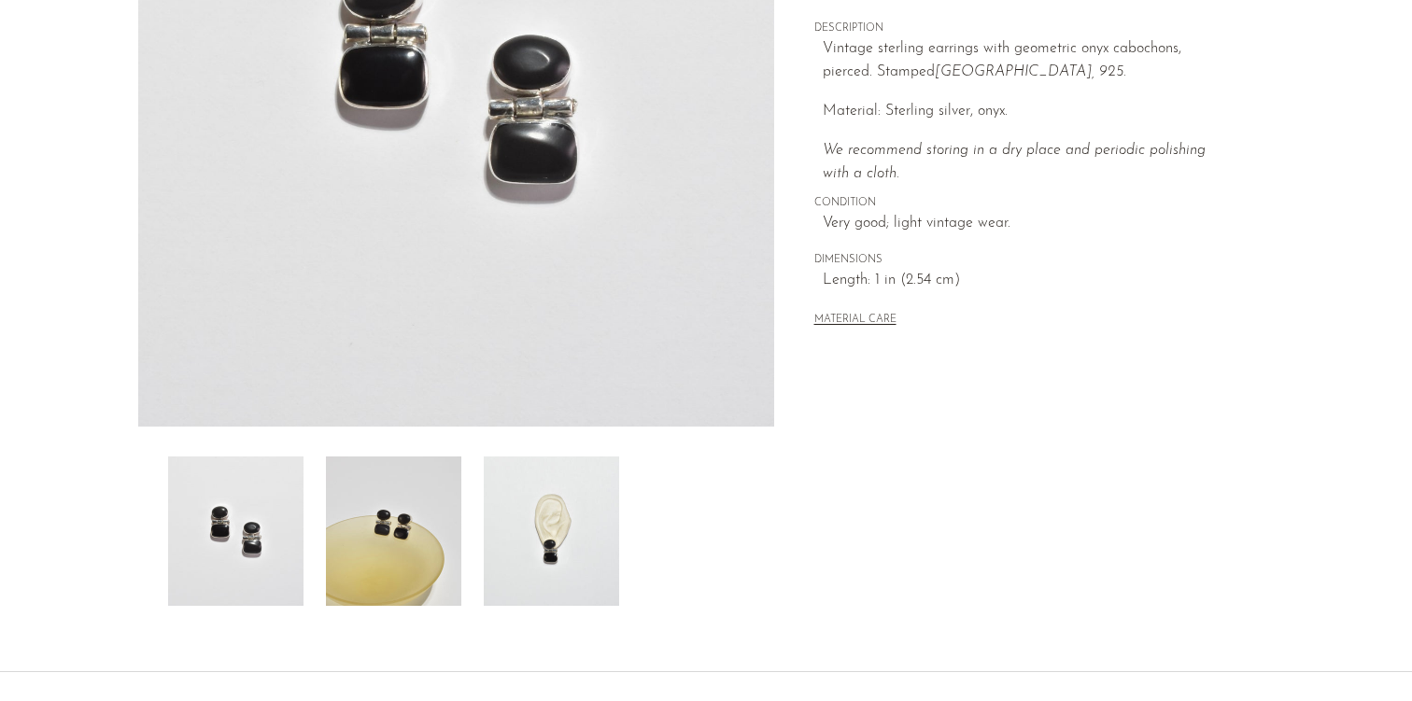
scroll to position [382, 0]
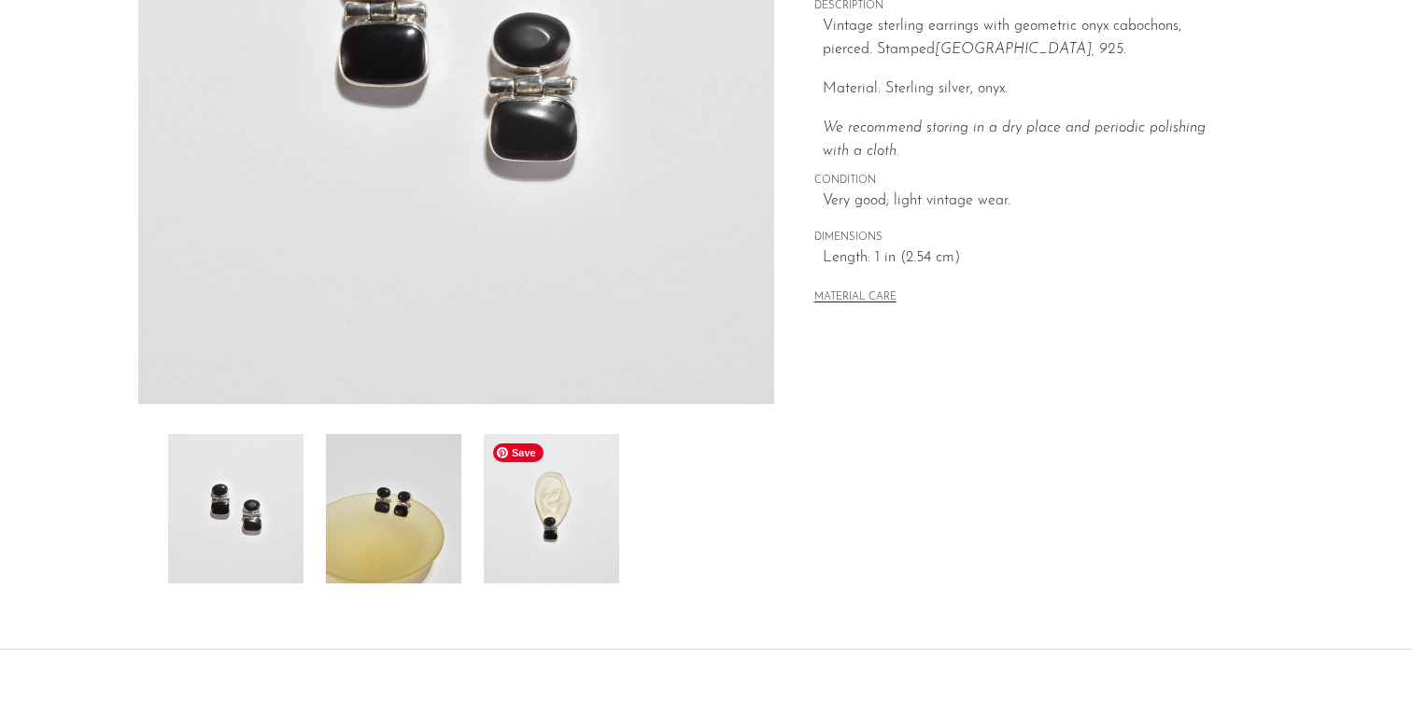
click at [572, 536] on img at bounding box center [551, 508] width 135 height 149
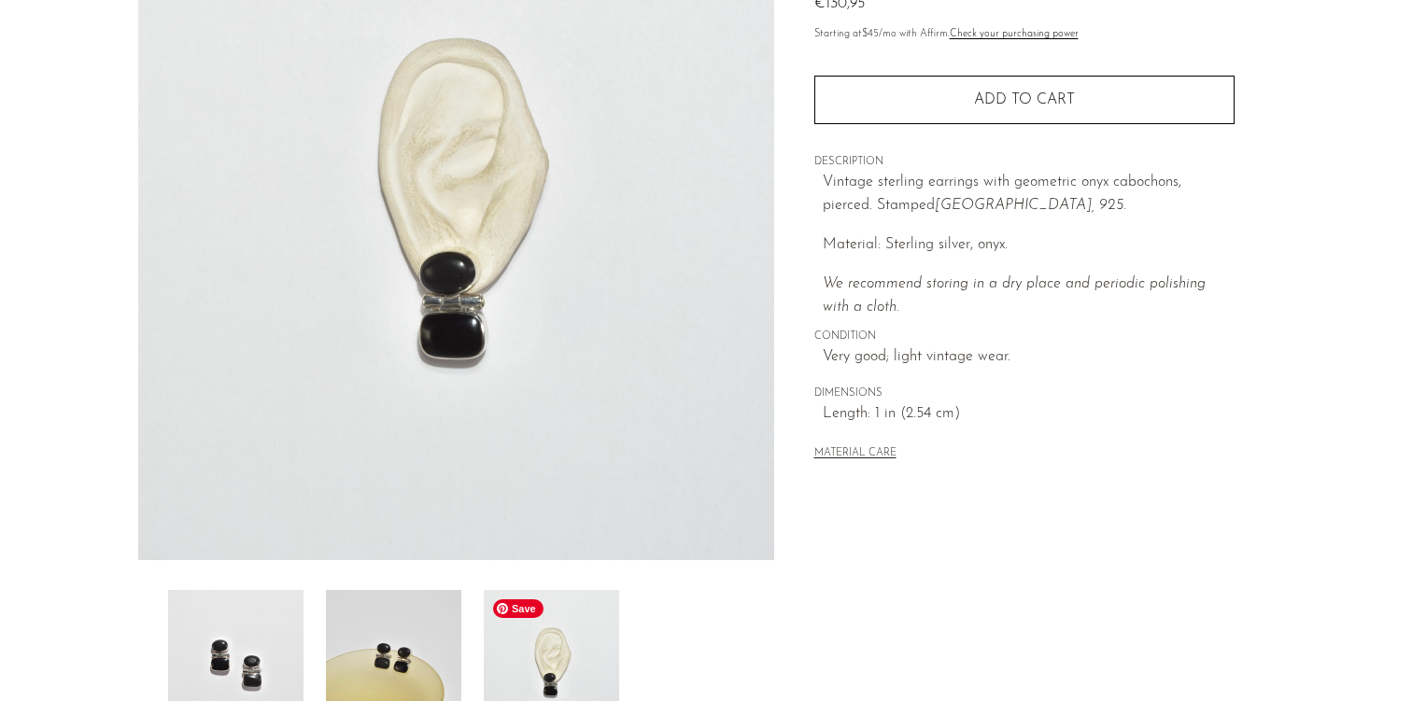
scroll to position [0, 0]
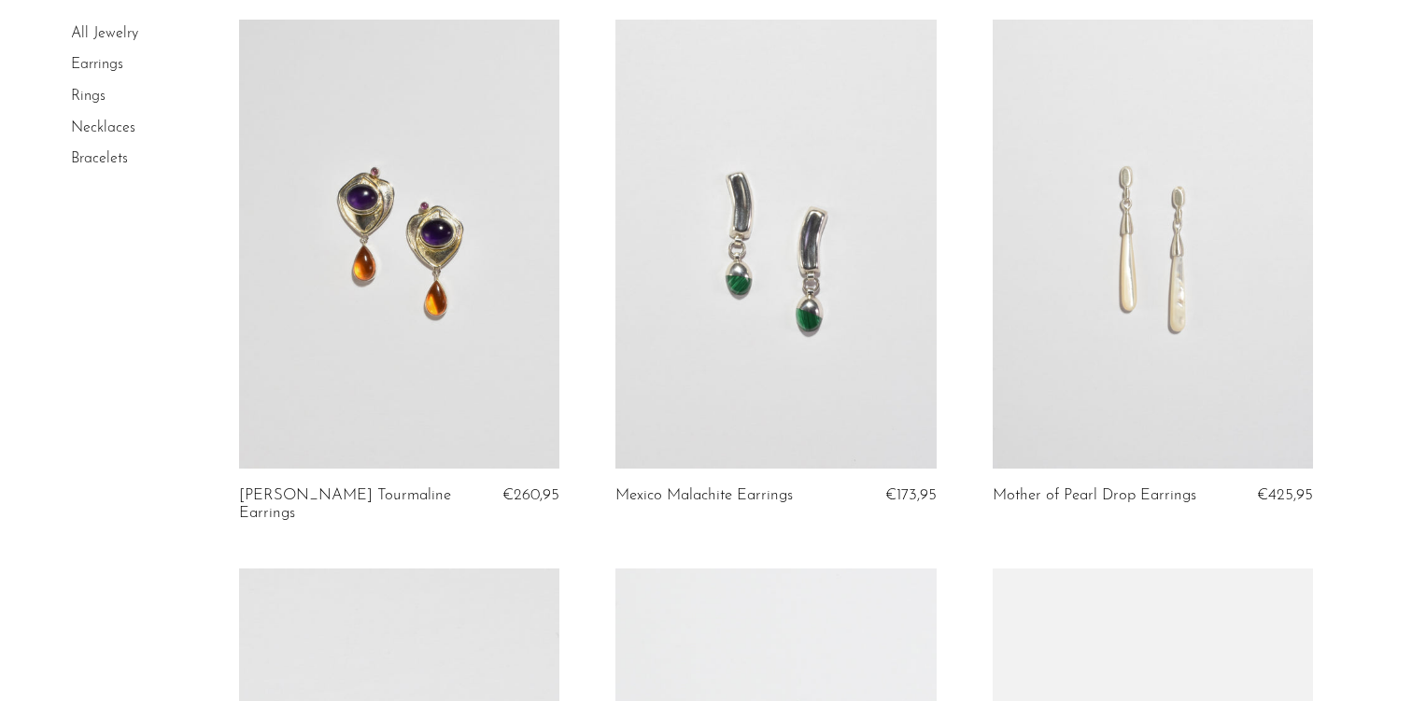
scroll to position [2813, 0]
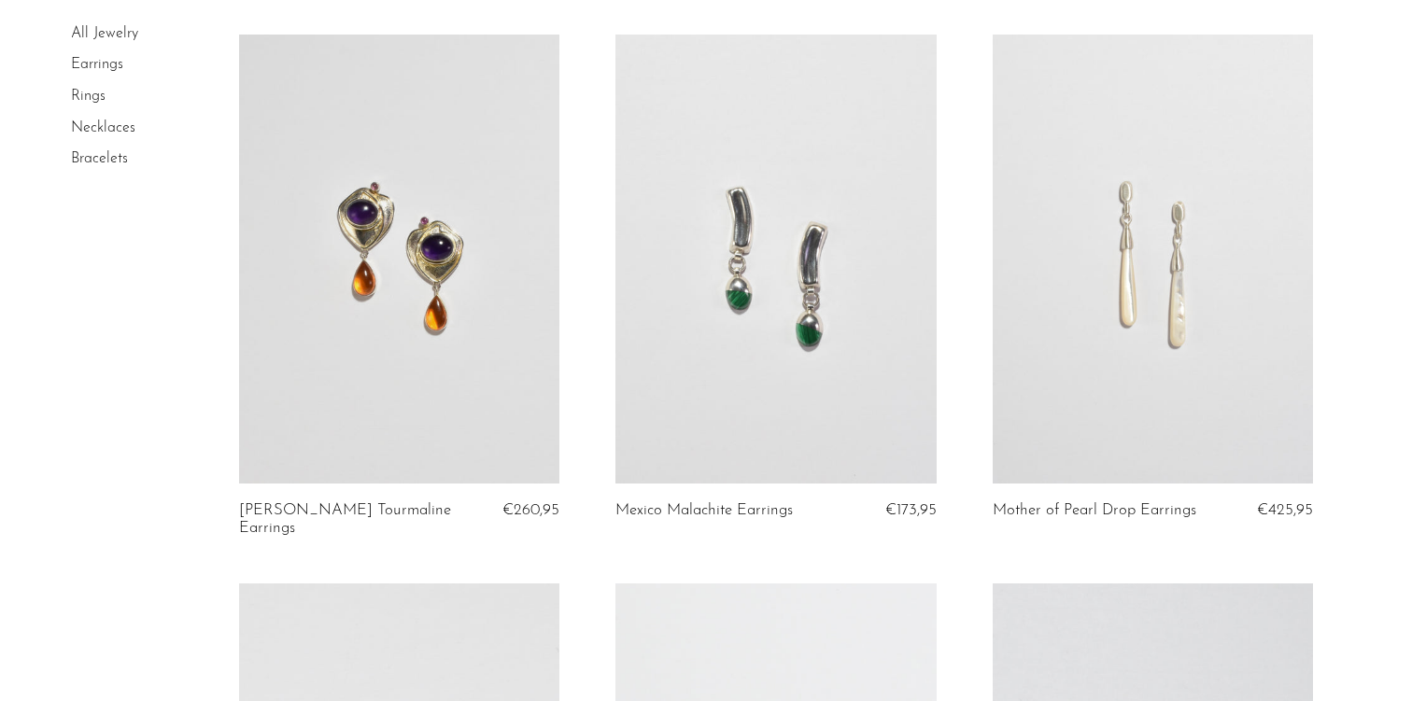
click at [1096, 295] on link at bounding box center [1153, 259] width 321 height 449
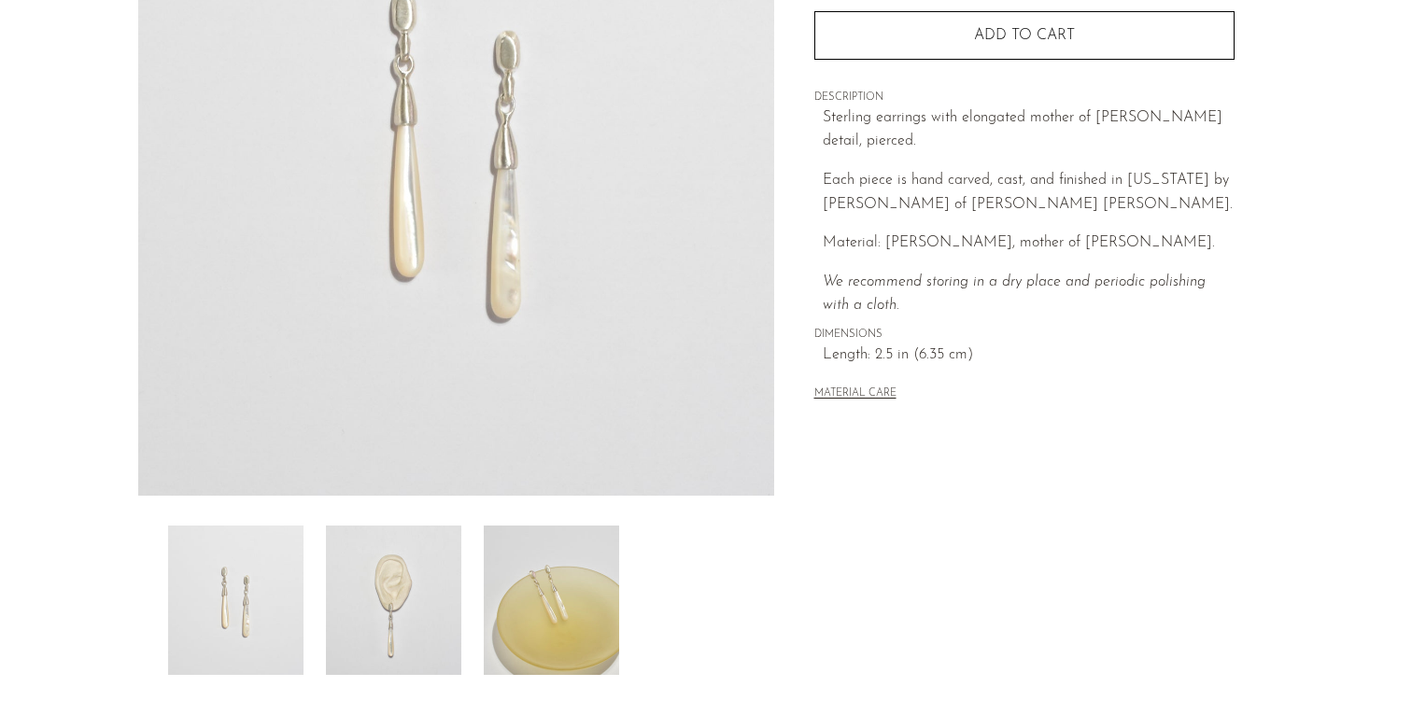
scroll to position [360, 0]
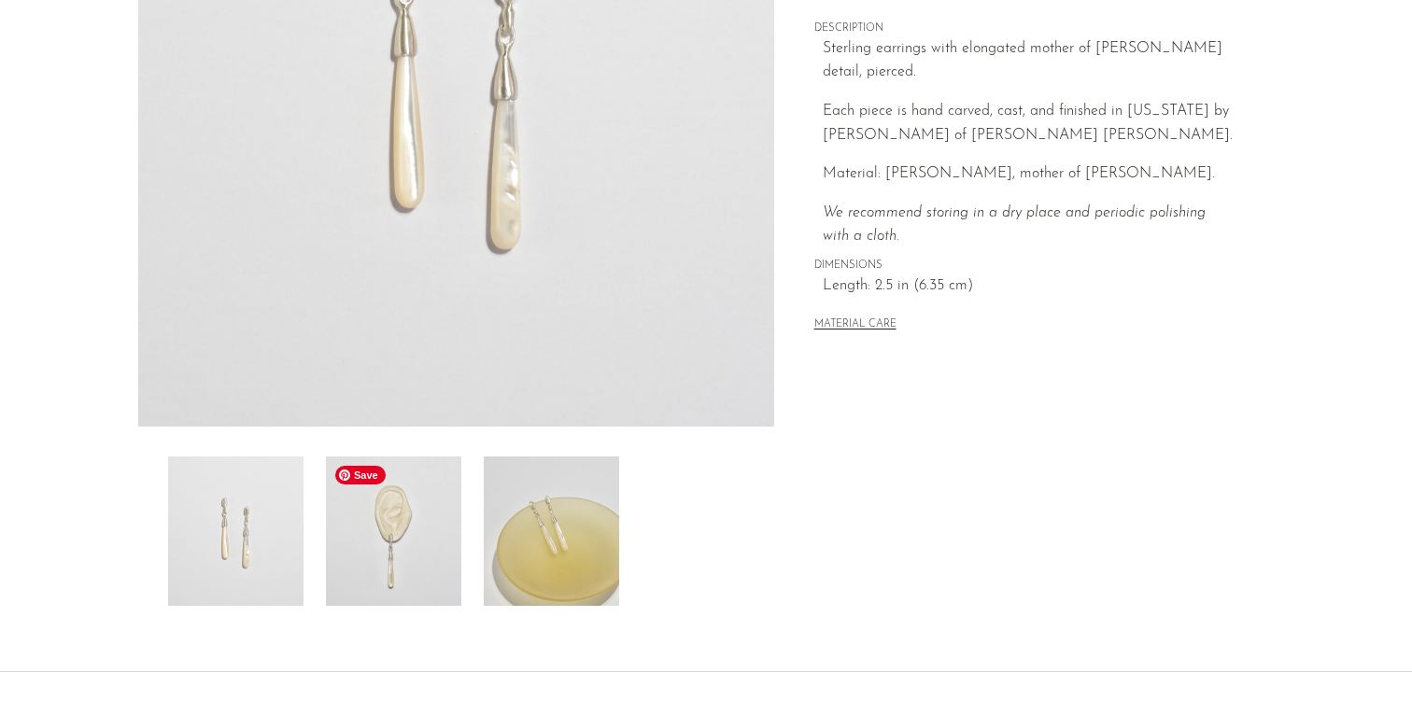
click at [378, 554] on img at bounding box center [393, 531] width 135 height 149
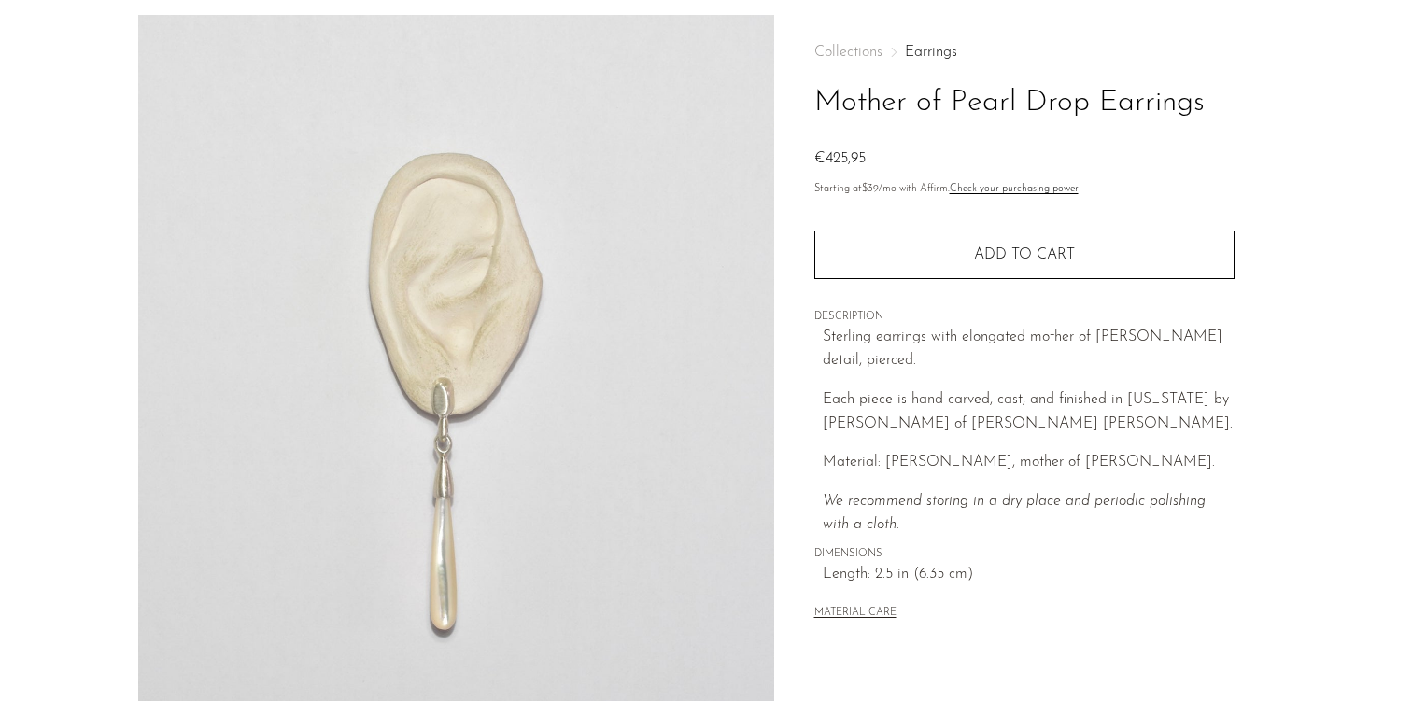
scroll to position [0, 0]
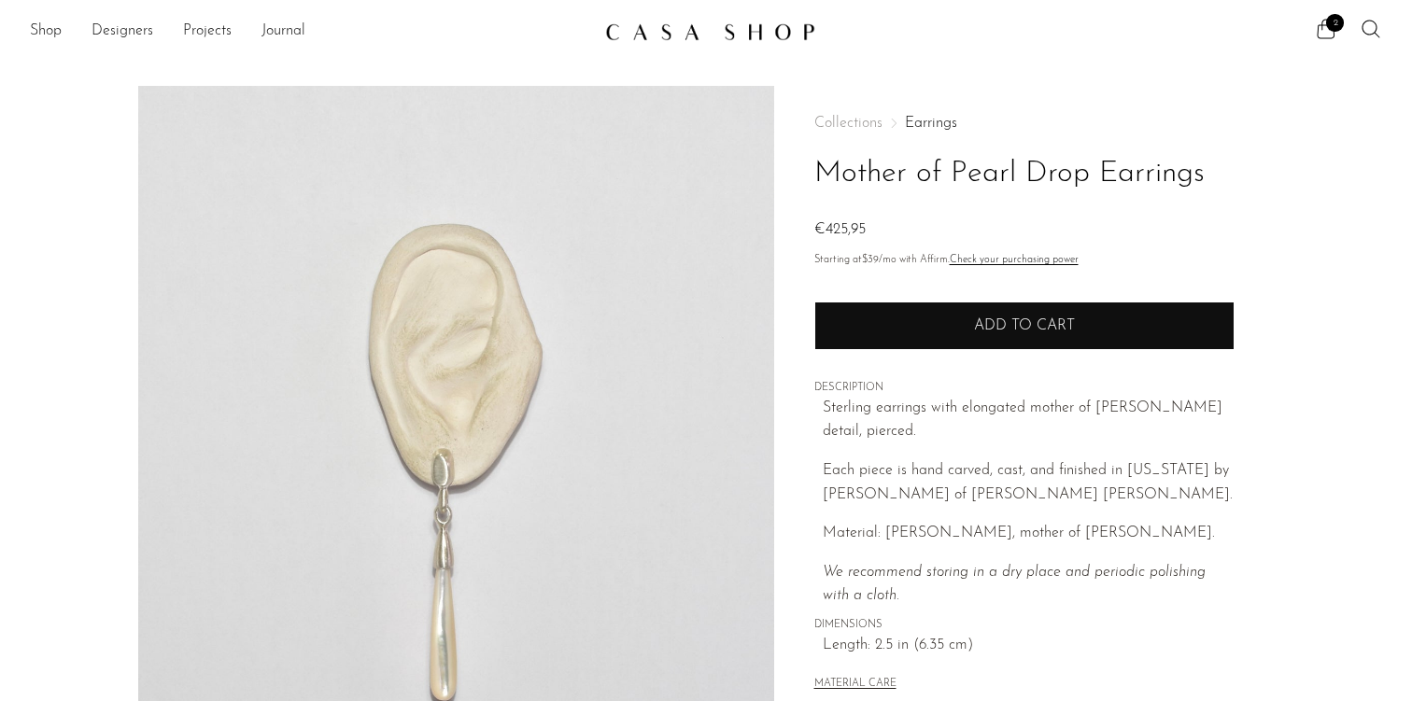
click at [906, 331] on button "Add to cart" at bounding box center [1024, 326] width 420 height 49
